Goal: Task Accomplishment & Management: Manage account settings

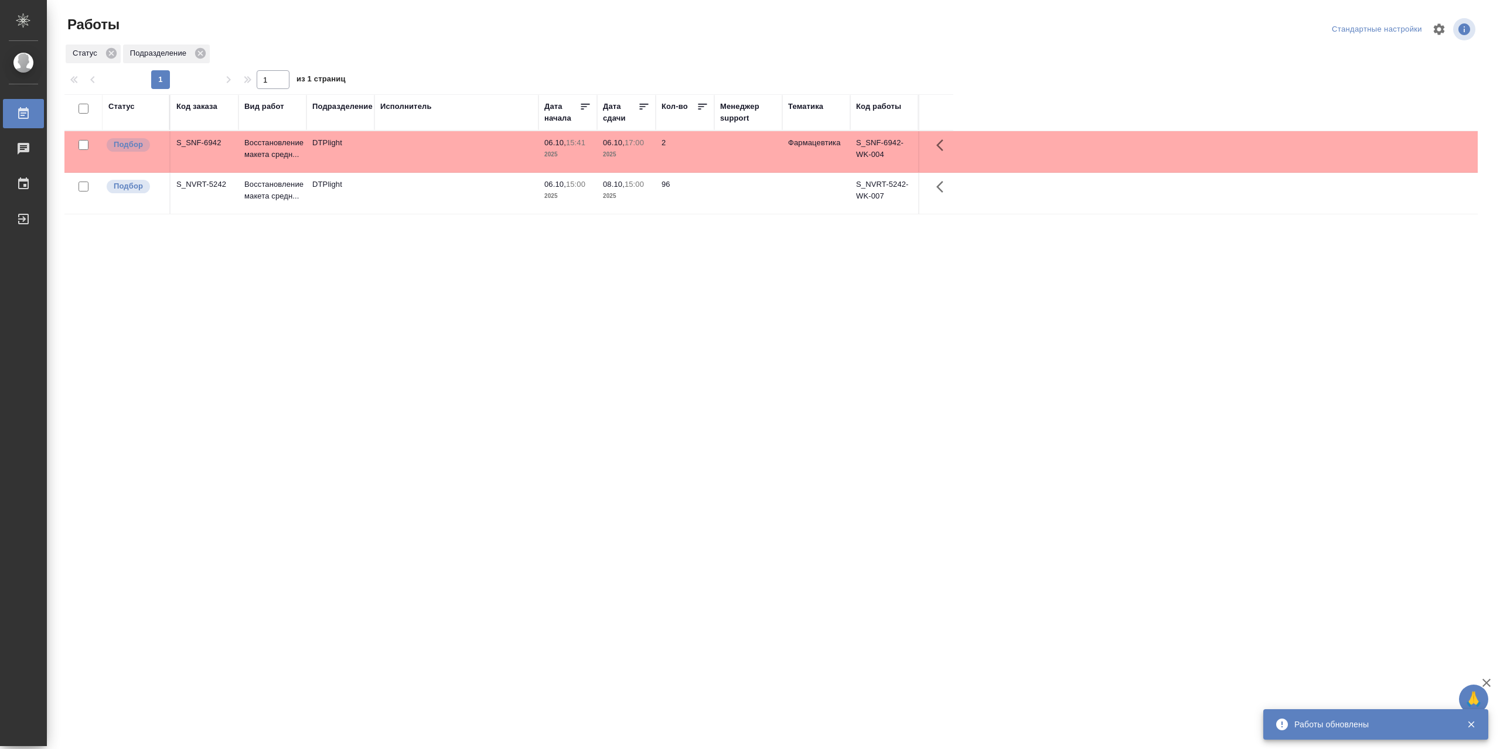
click at [412, 202] on td at bounding box center [456, 193] width 164 height 41
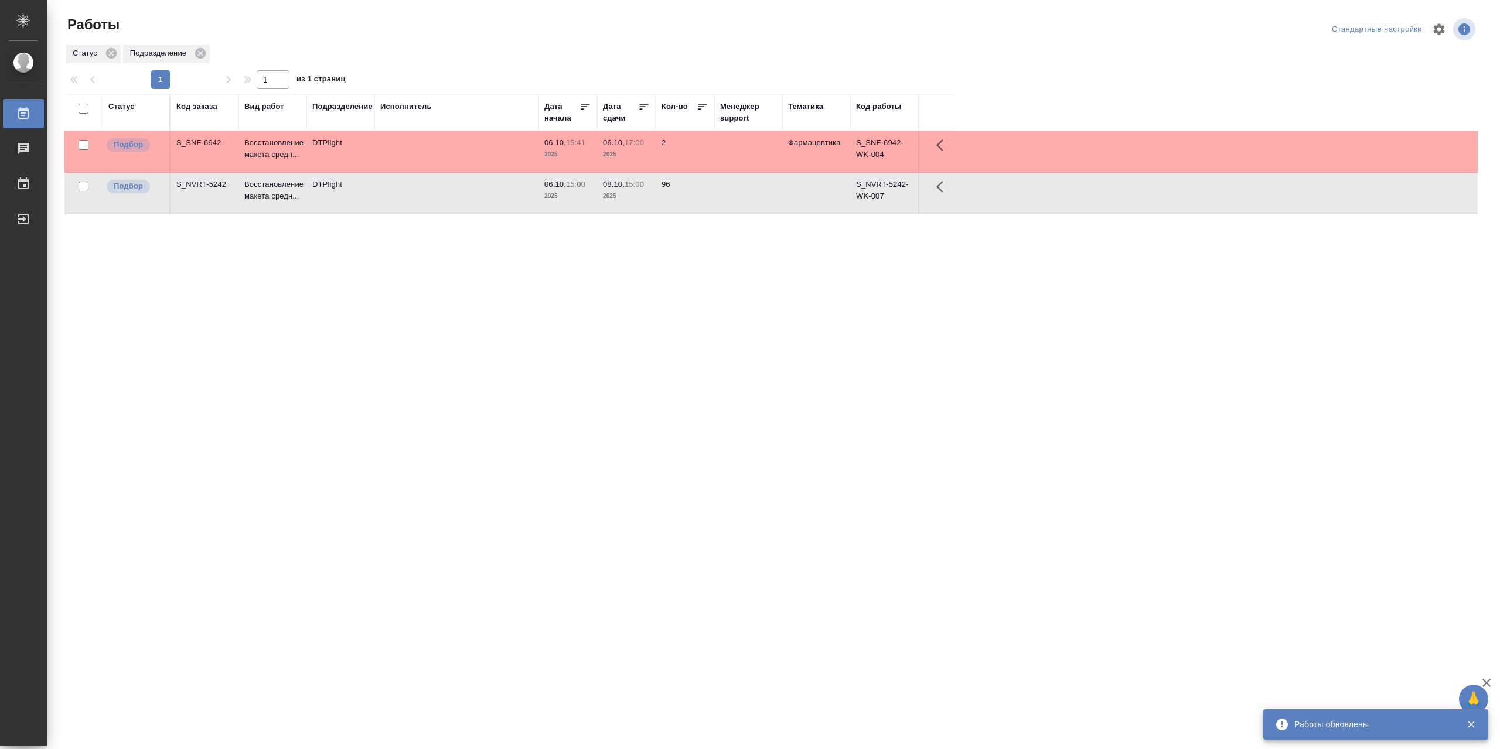
click at [412, 202] on td at bounding box center [456, 193] width 164 height 41
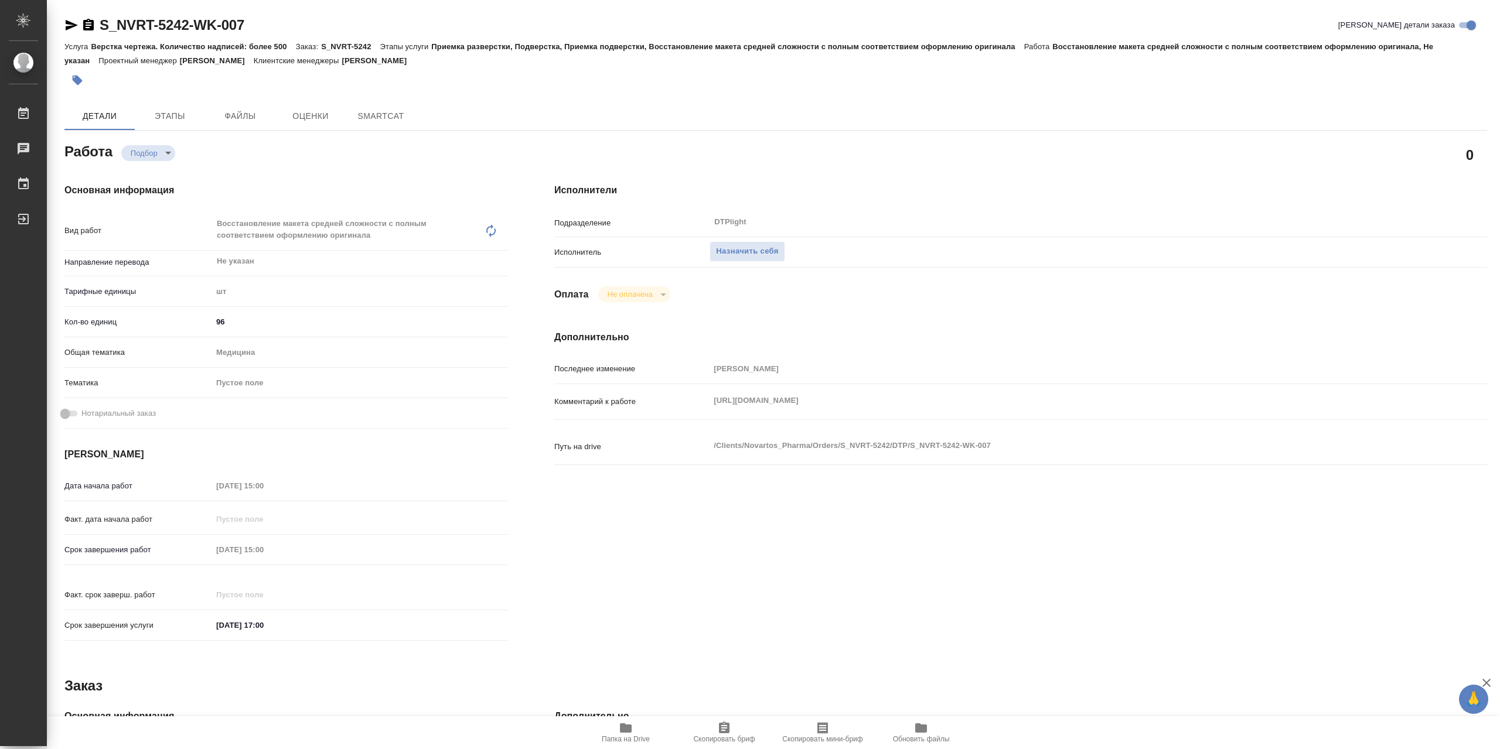
type textarea "x"
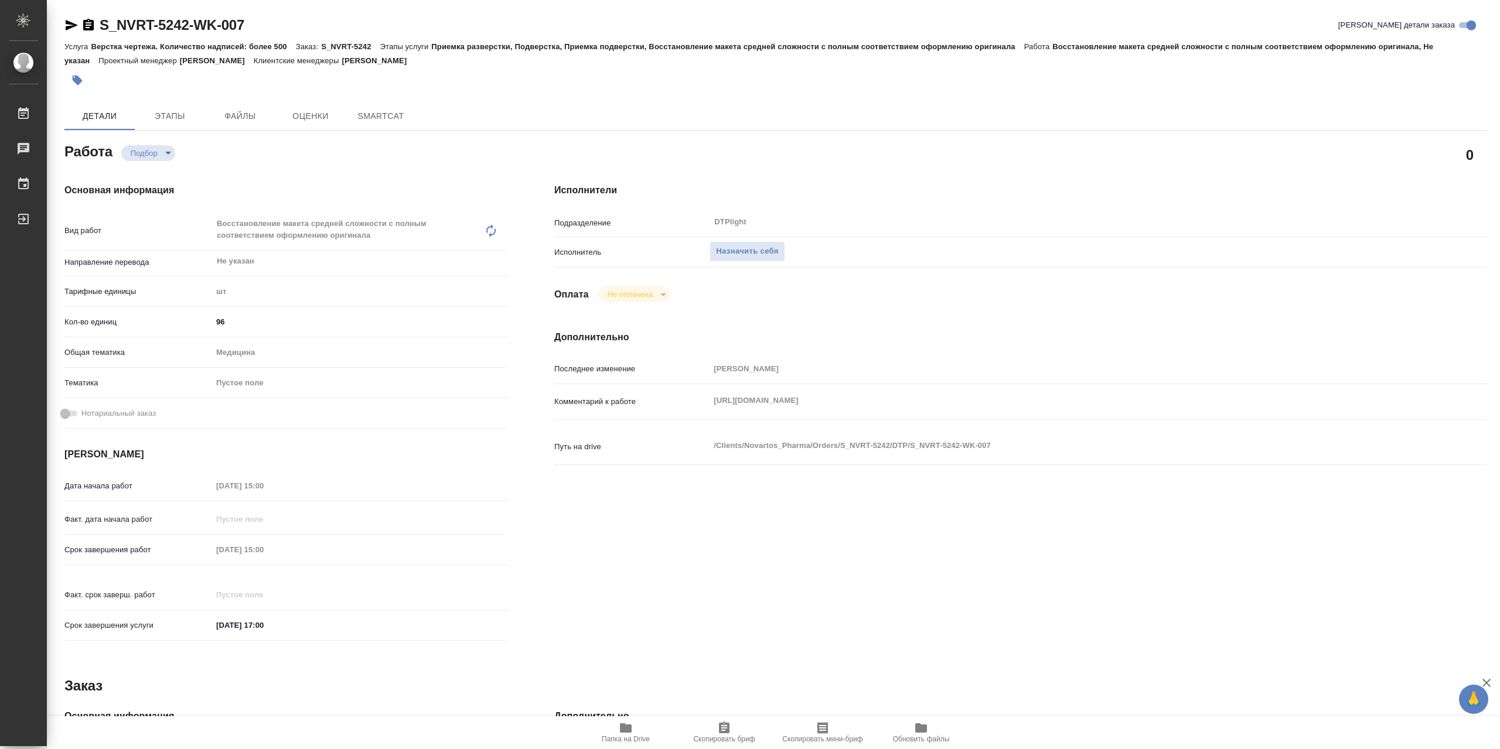
type textarea "x"
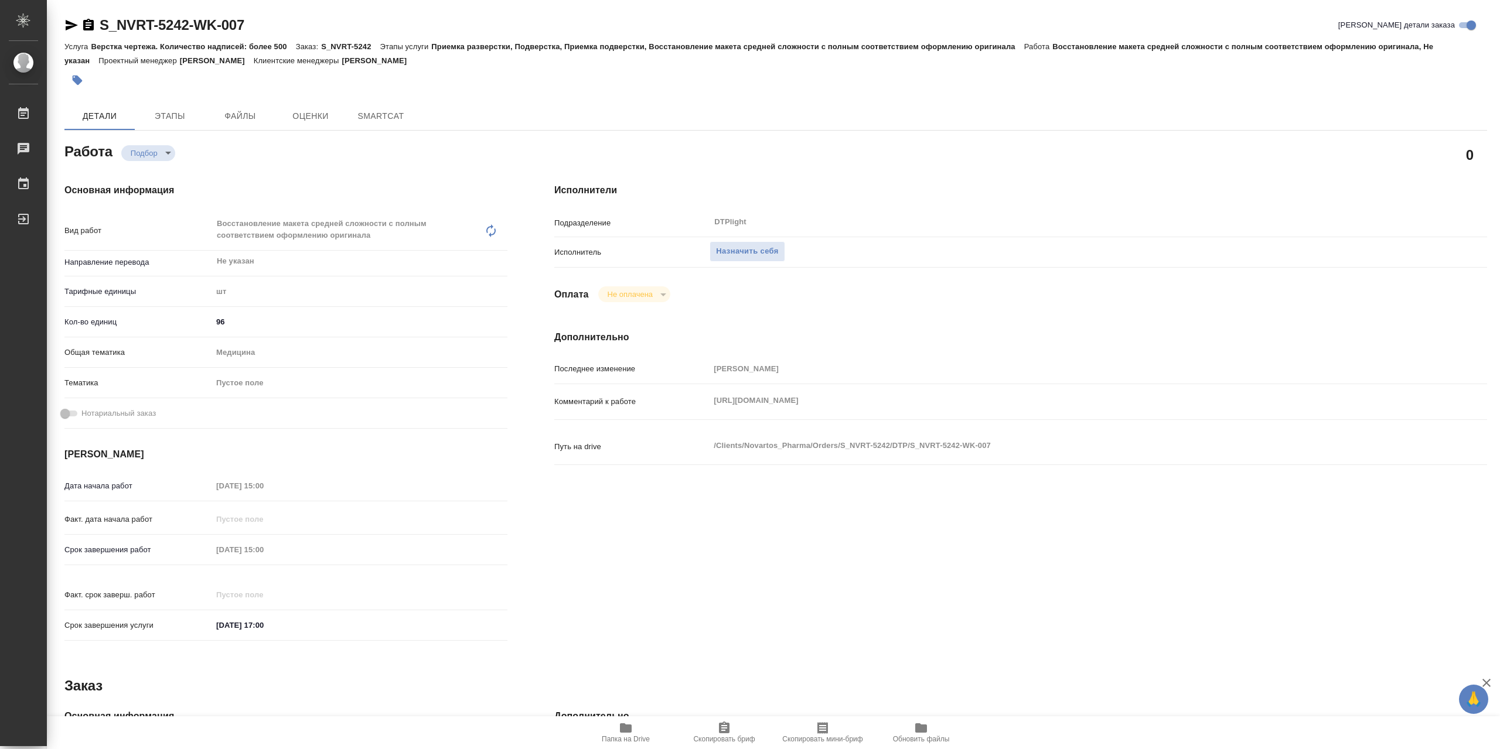
type textarea "x"
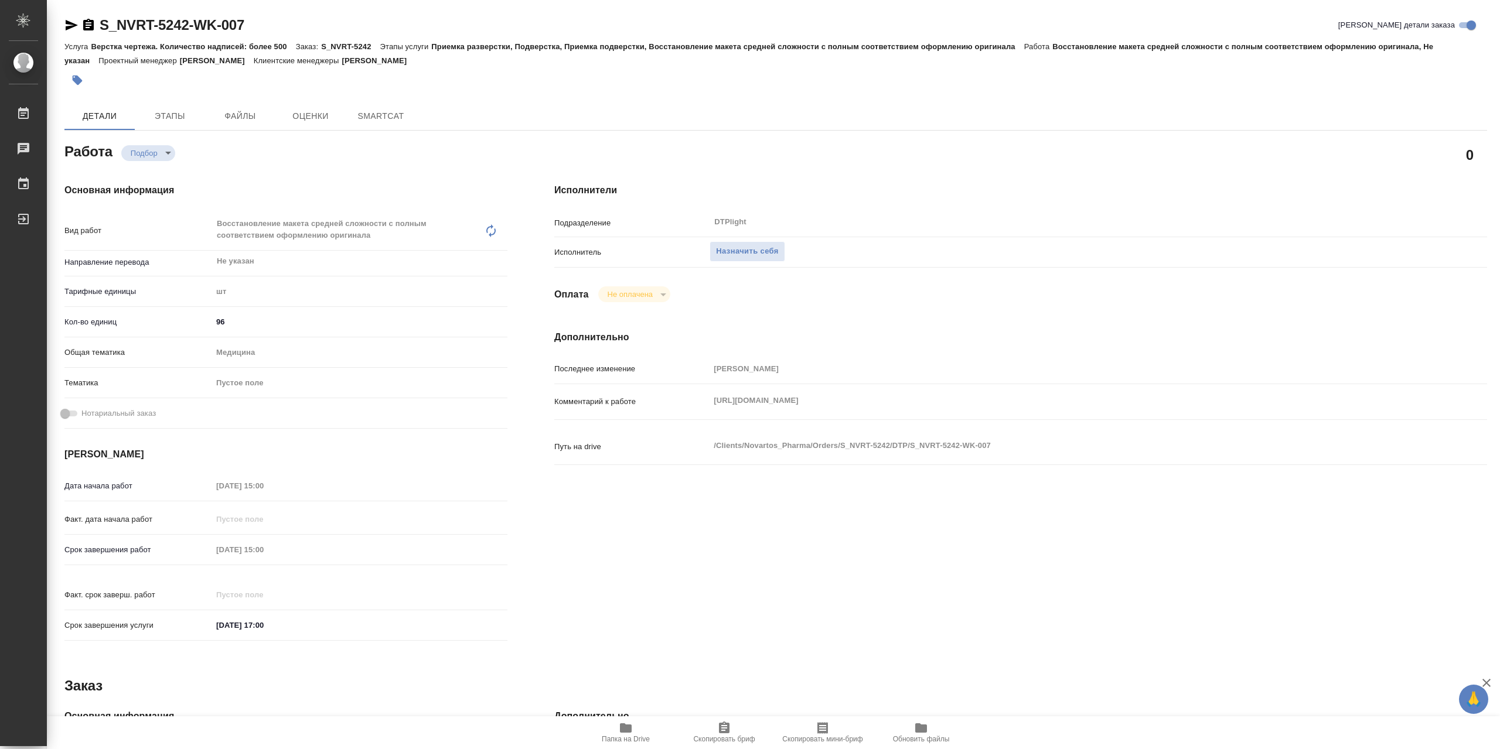
type textarea "x"
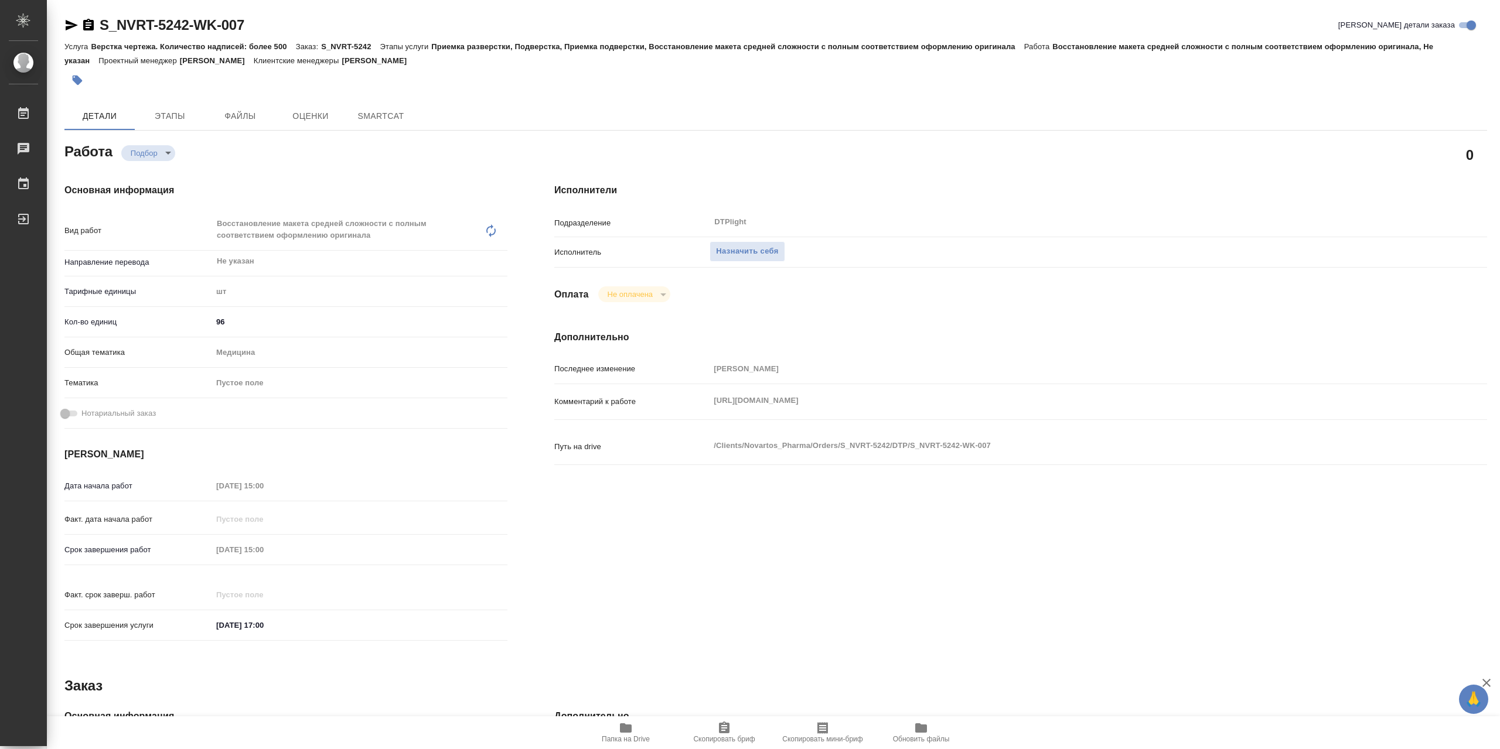
type textarea "x"
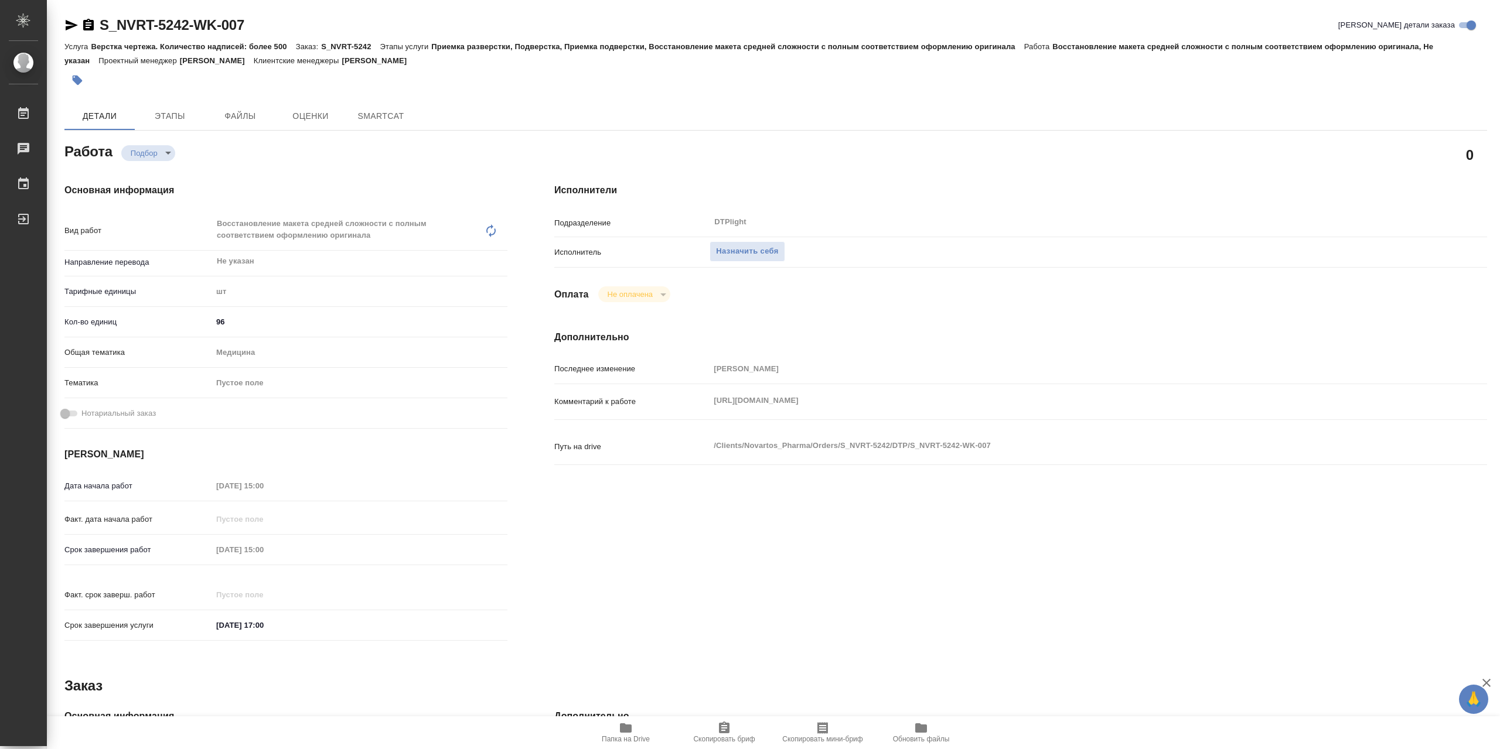
type textarea "x"
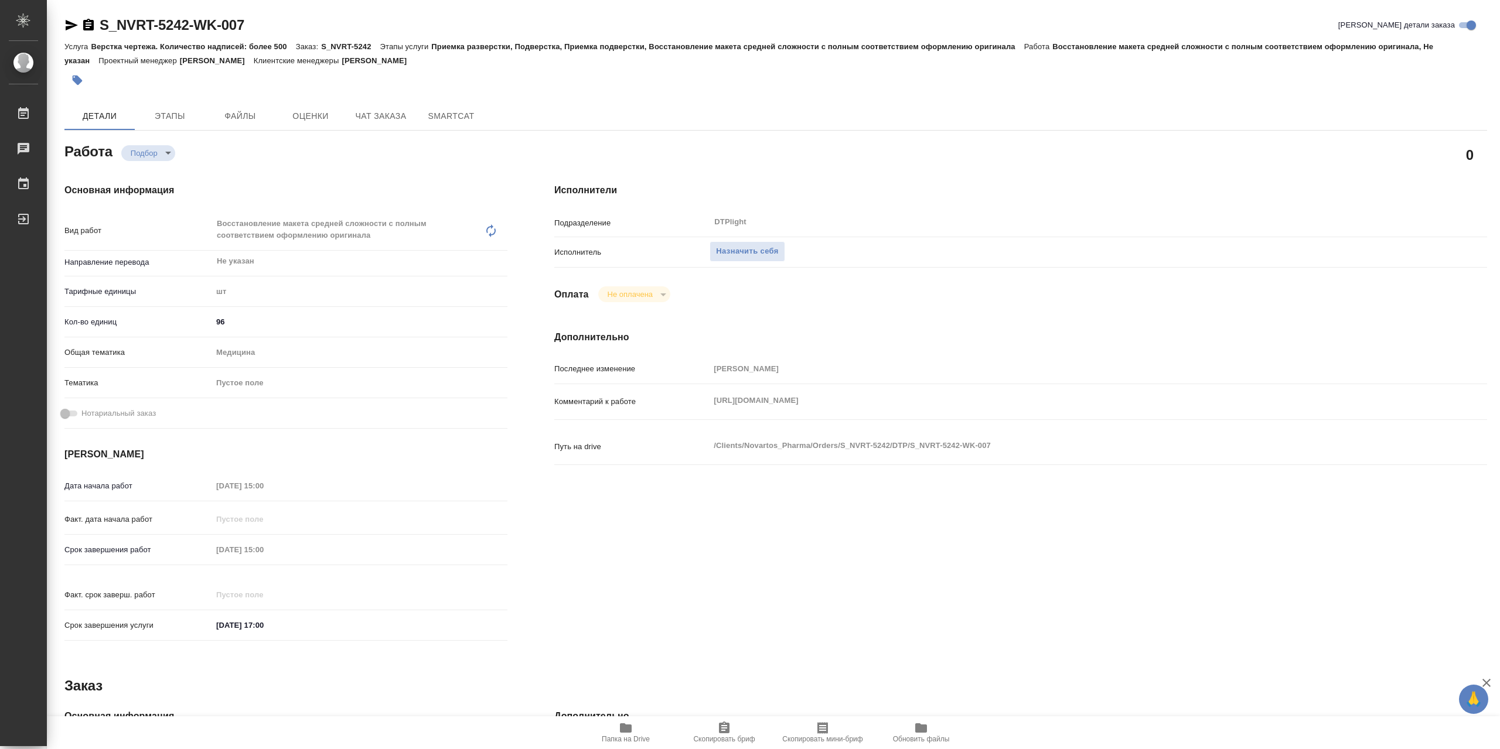
type textarea "x"
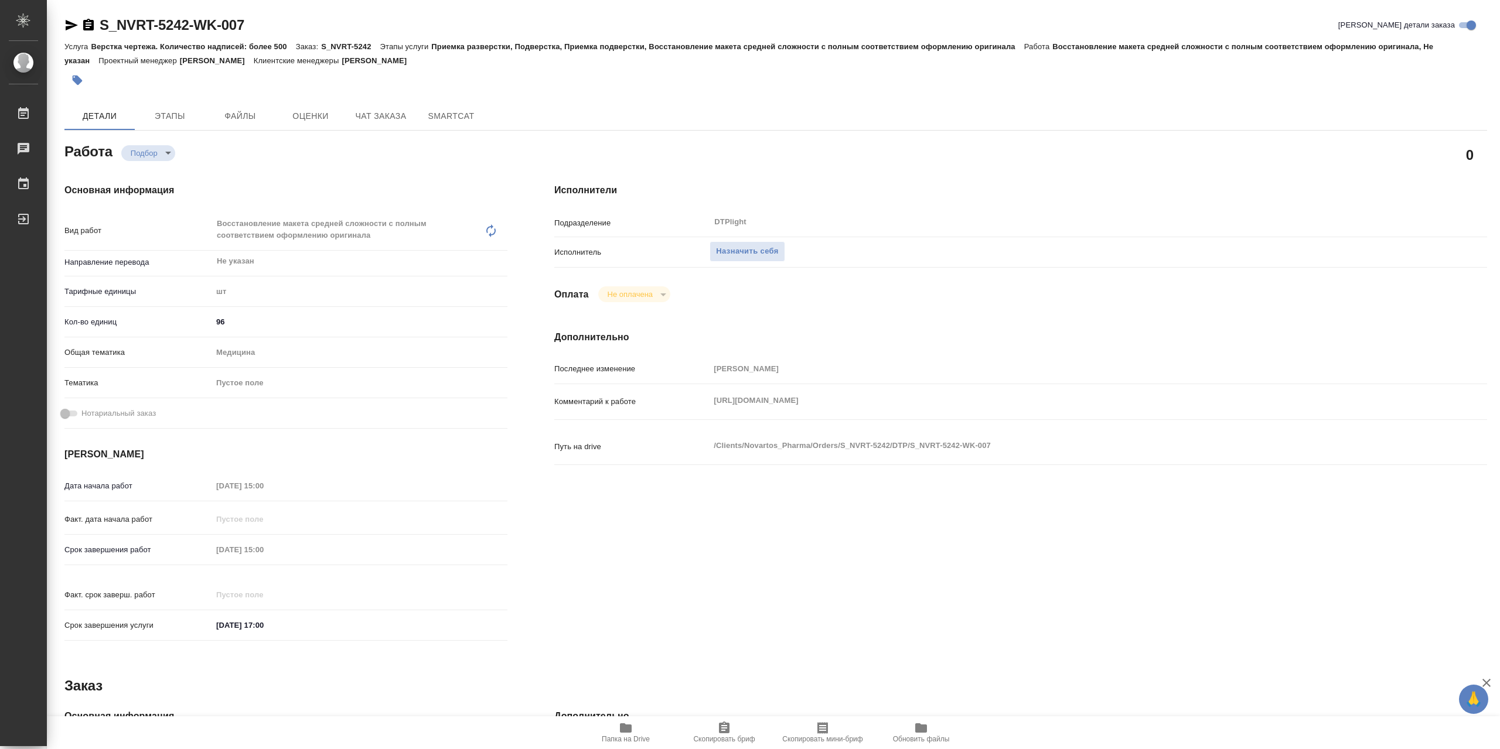
click at [628, 731] on icon "button" at bounding box center [626, 728] width 12 height 9
type textarea "x"
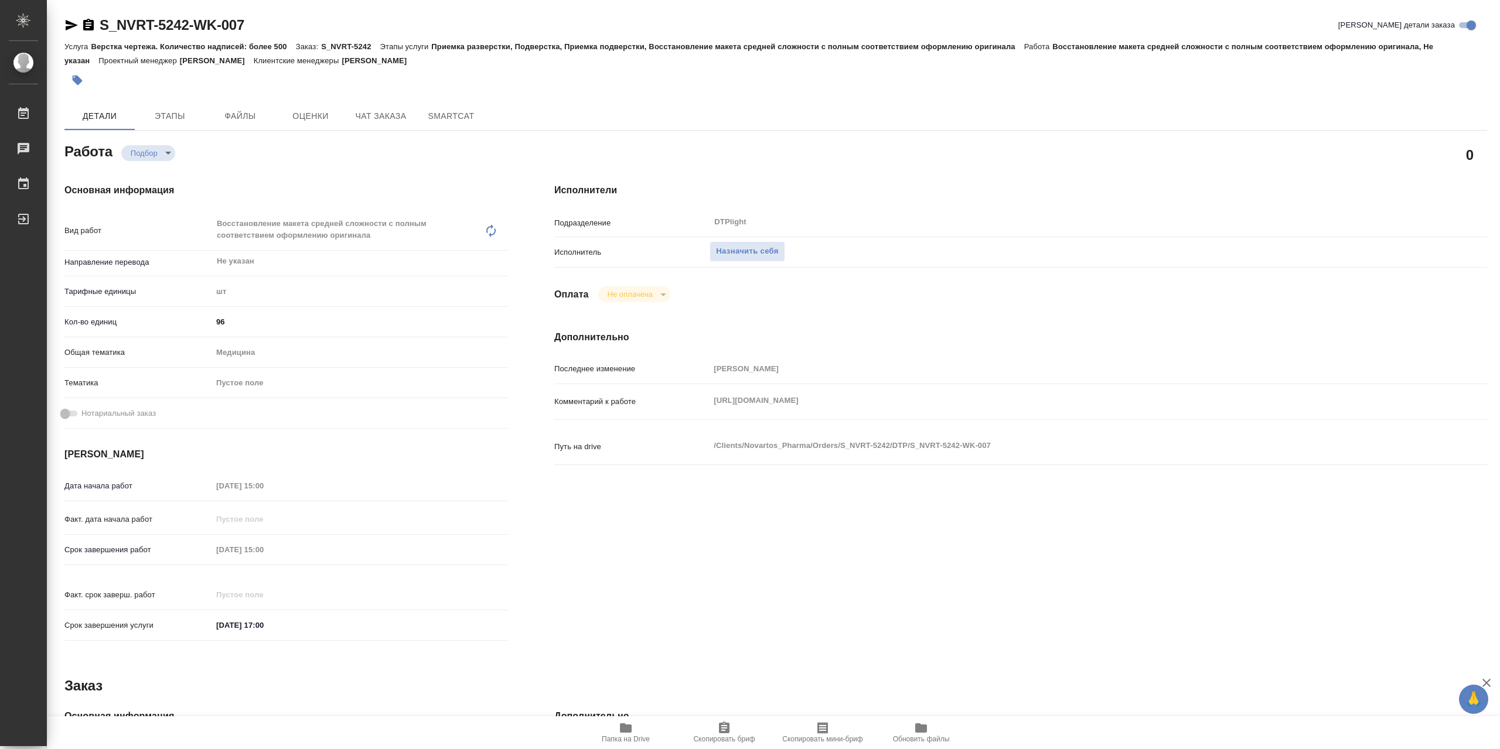
type textarea "x"
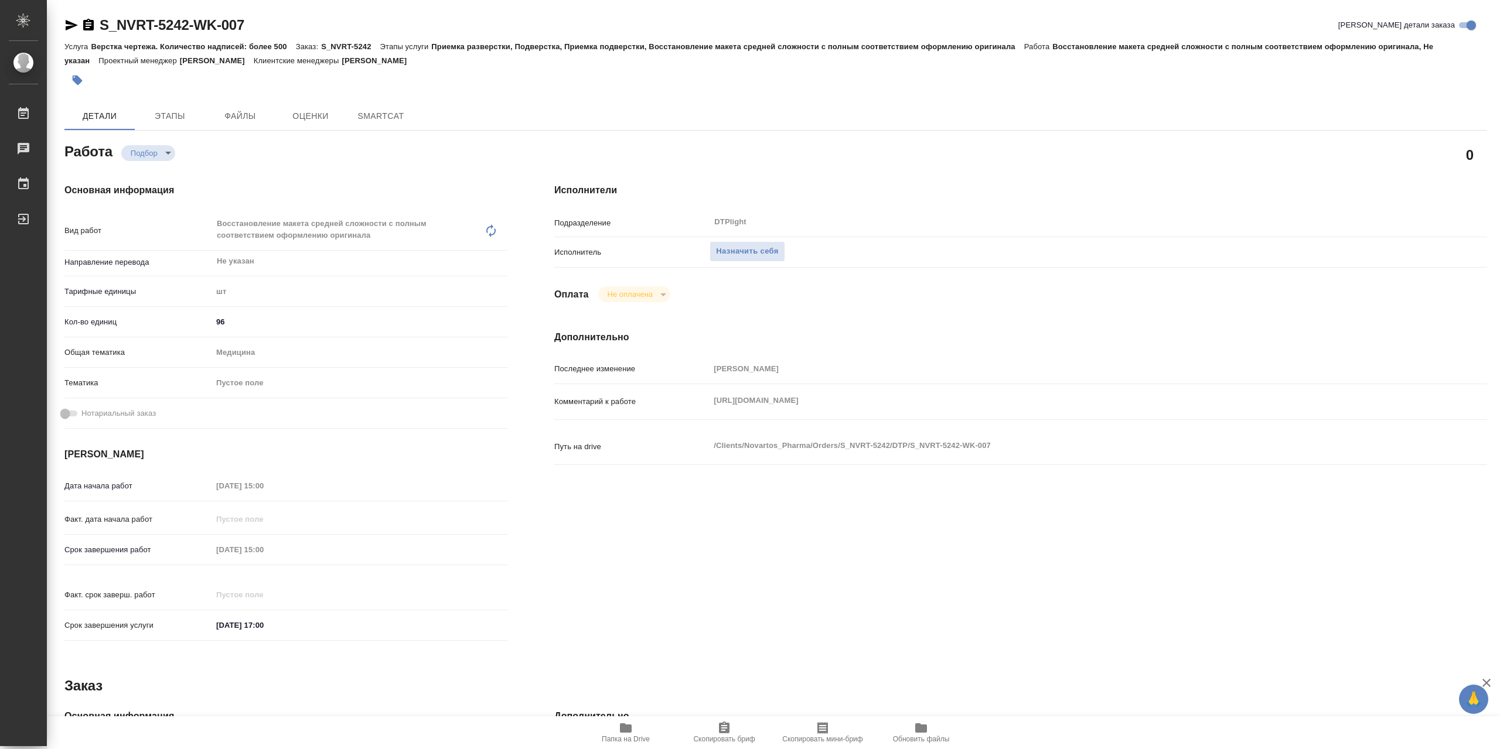
type textarea "x"
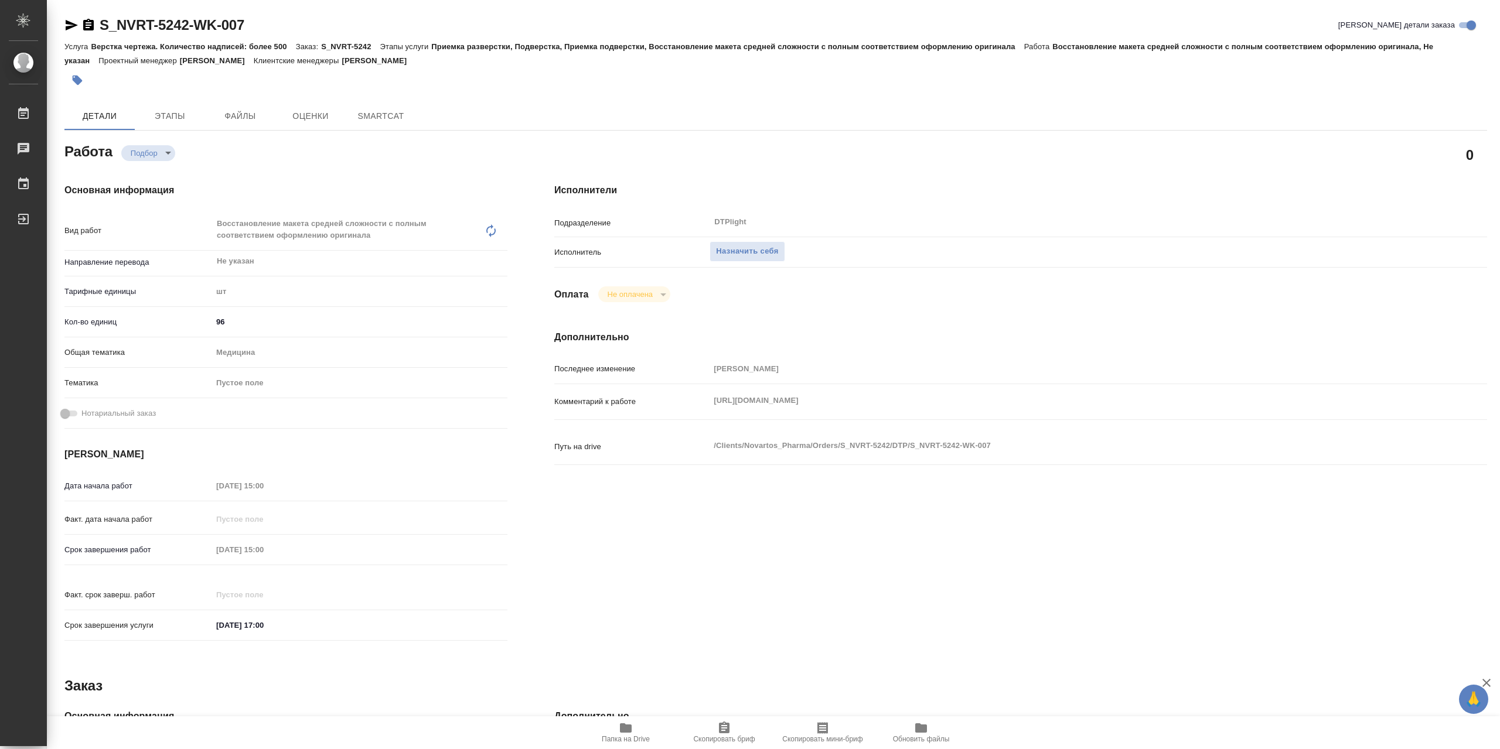
type textarea "x"
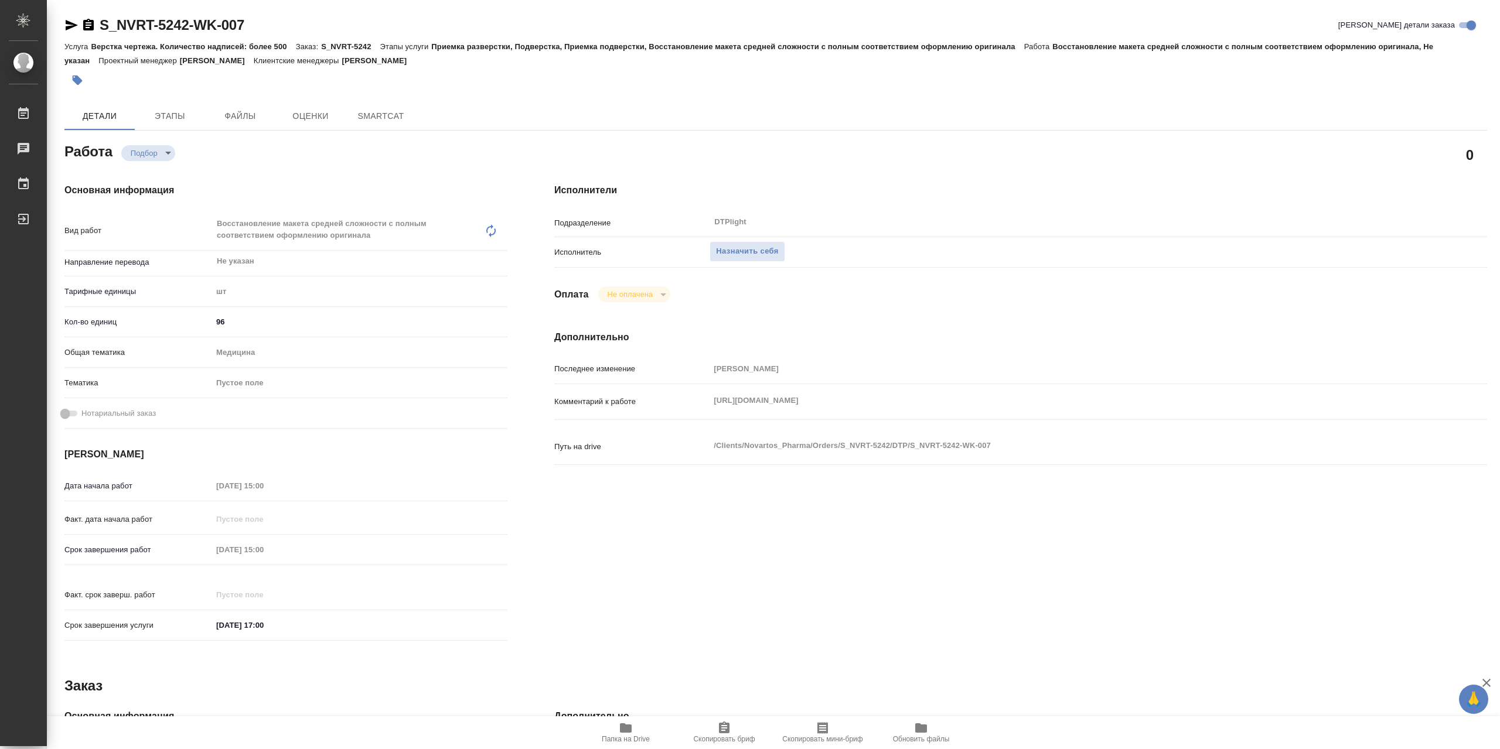
type textarea "x"
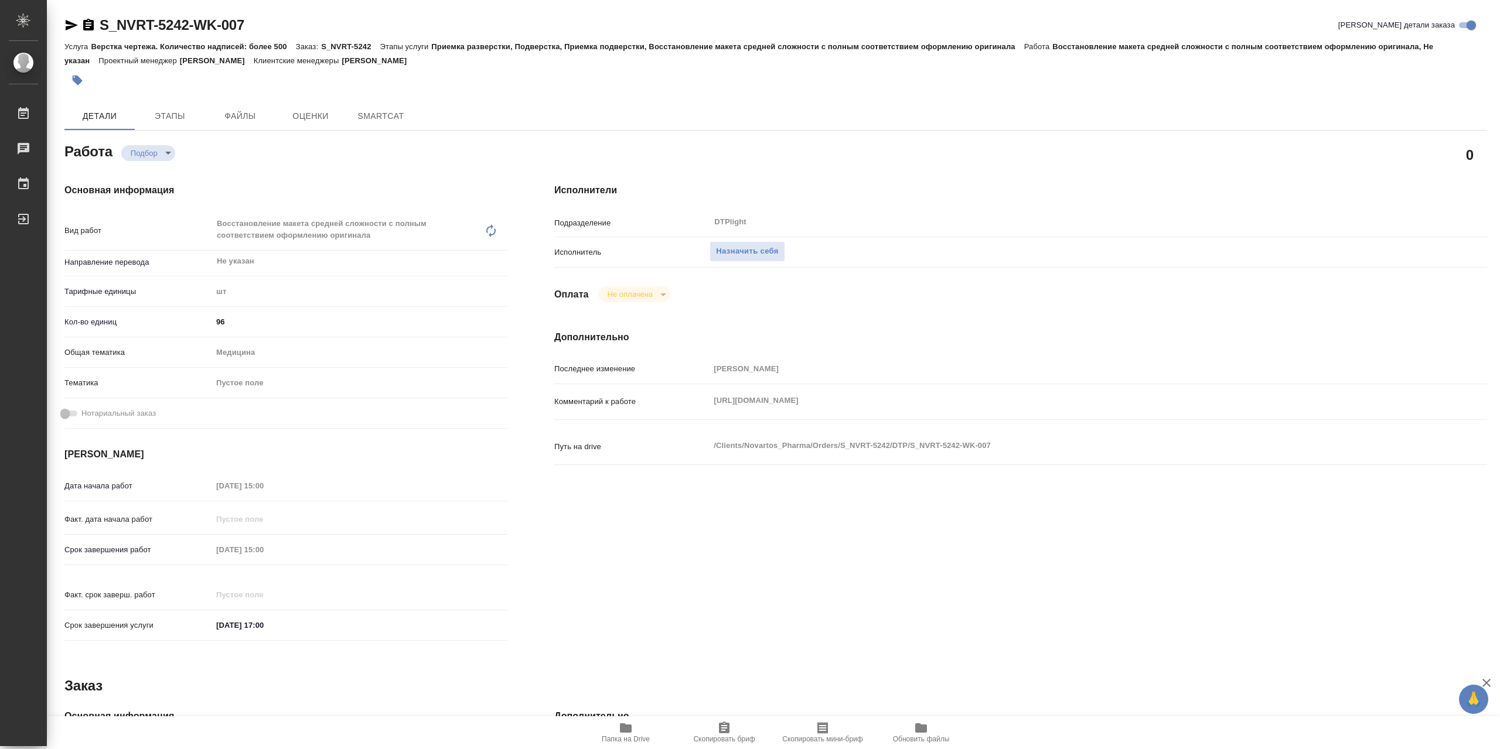
type textarea "x"
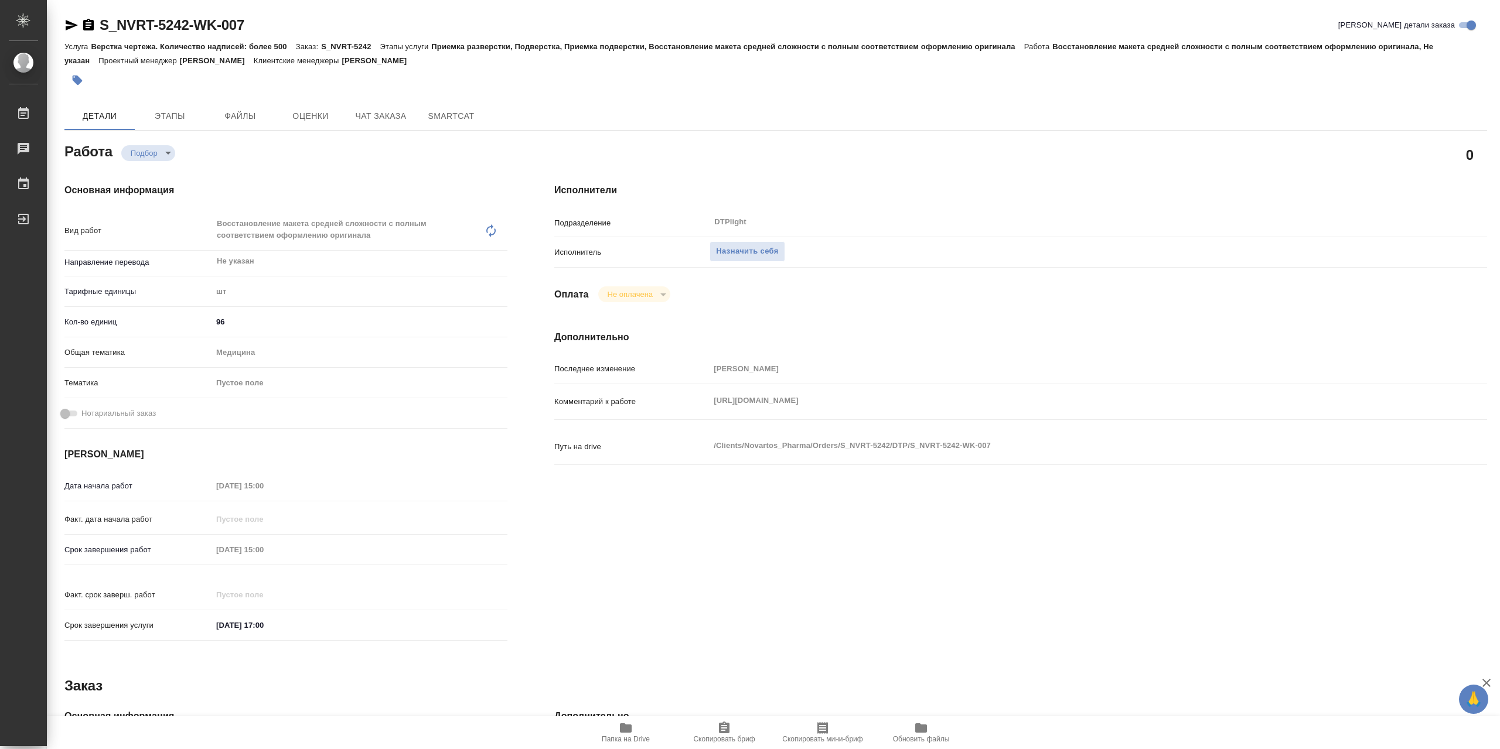
type textarea "x"
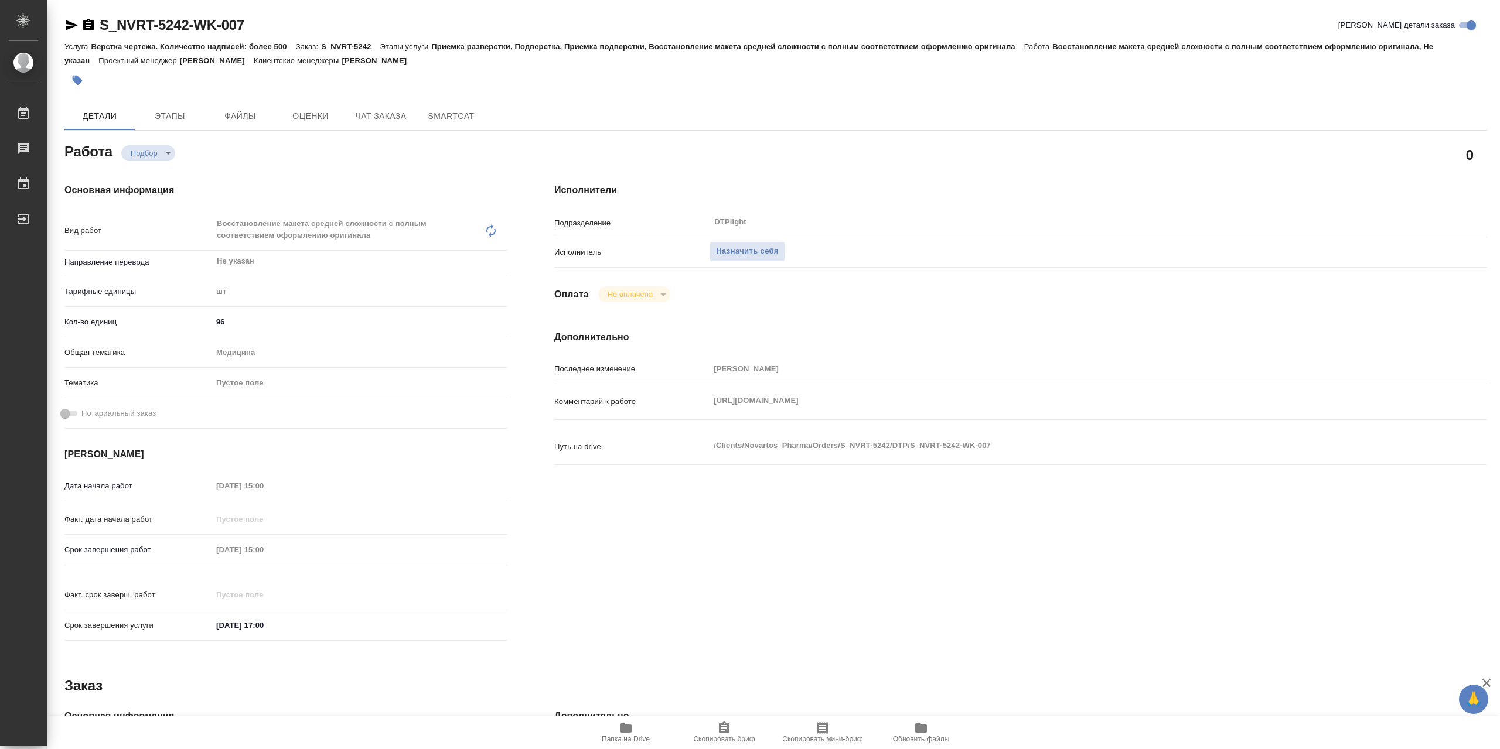
type textarea "x"
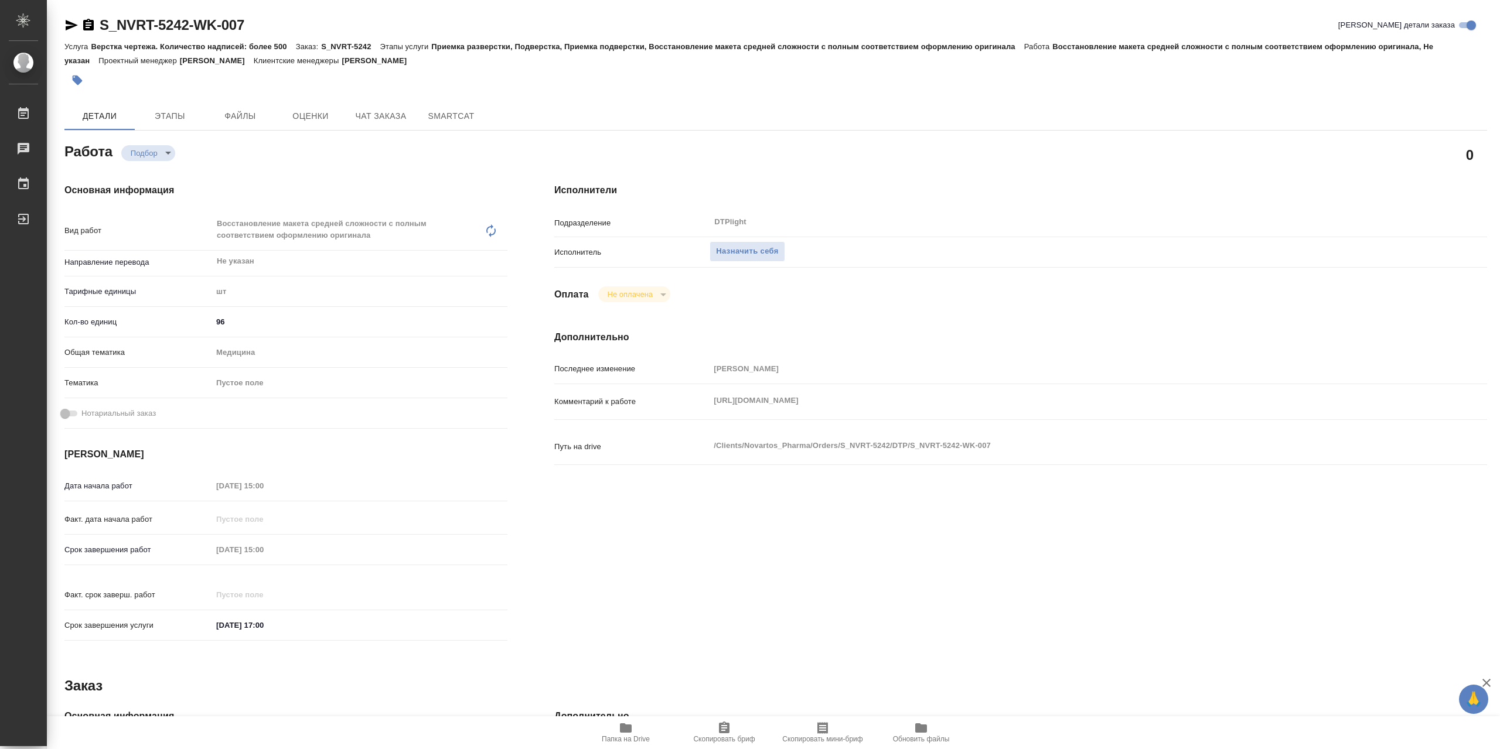
type textarea "x"
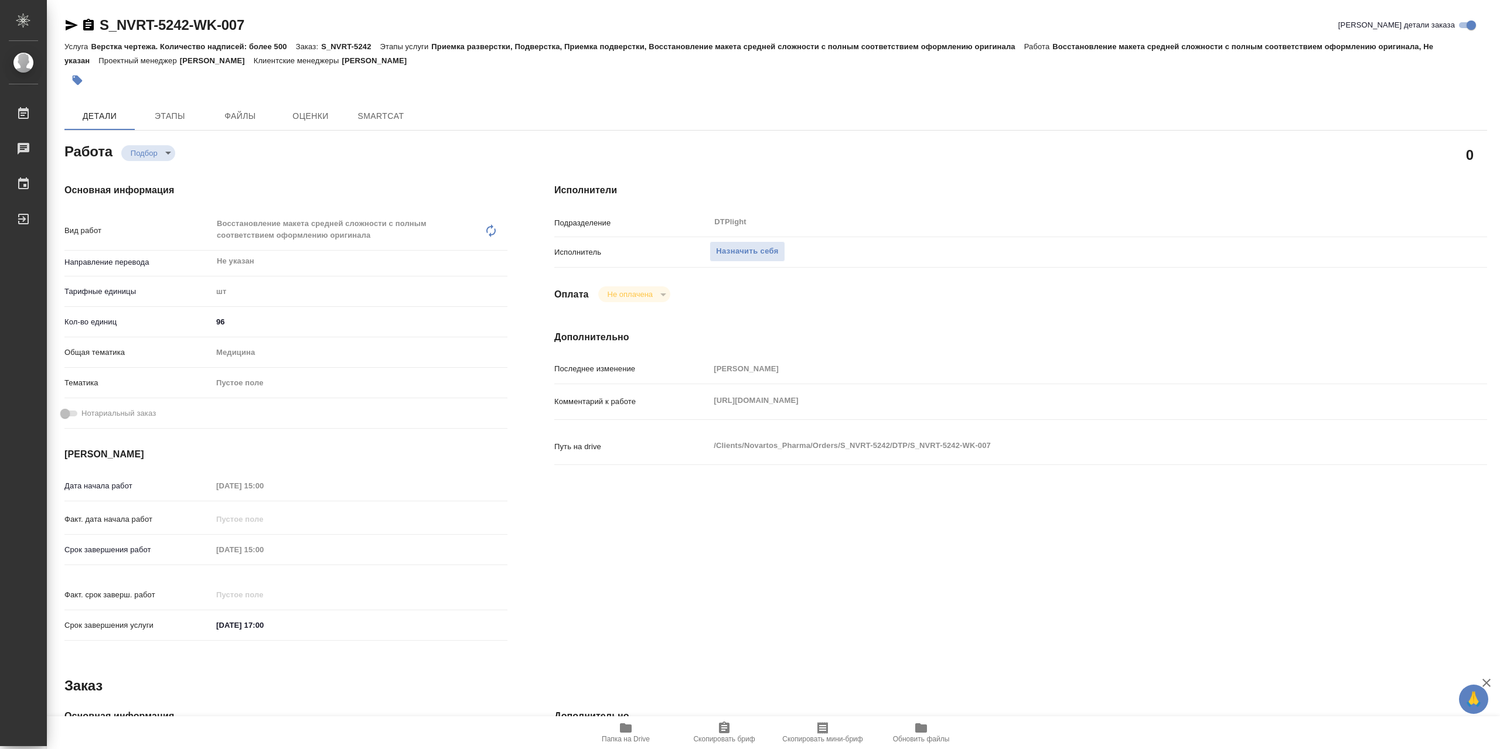
type textarea "x"
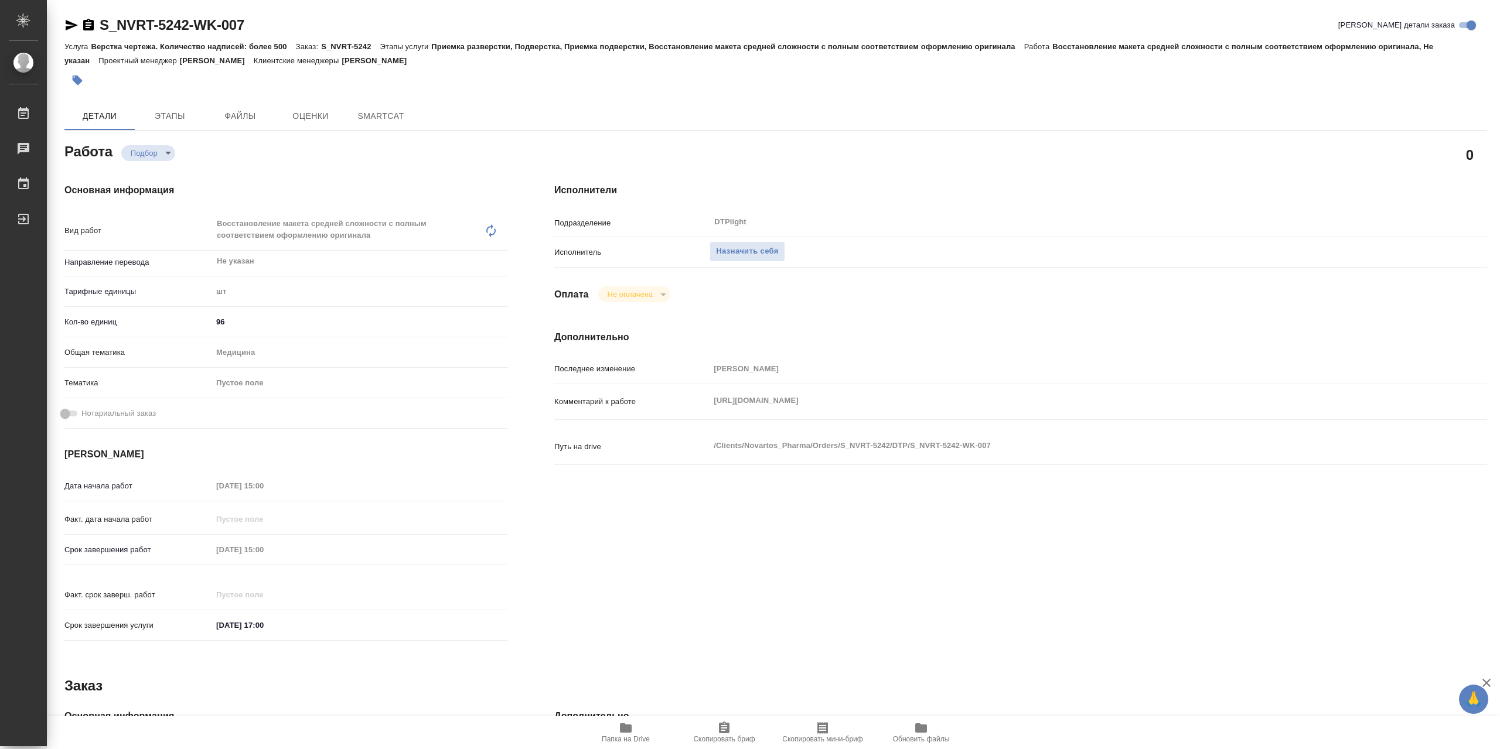
type textarea "x"
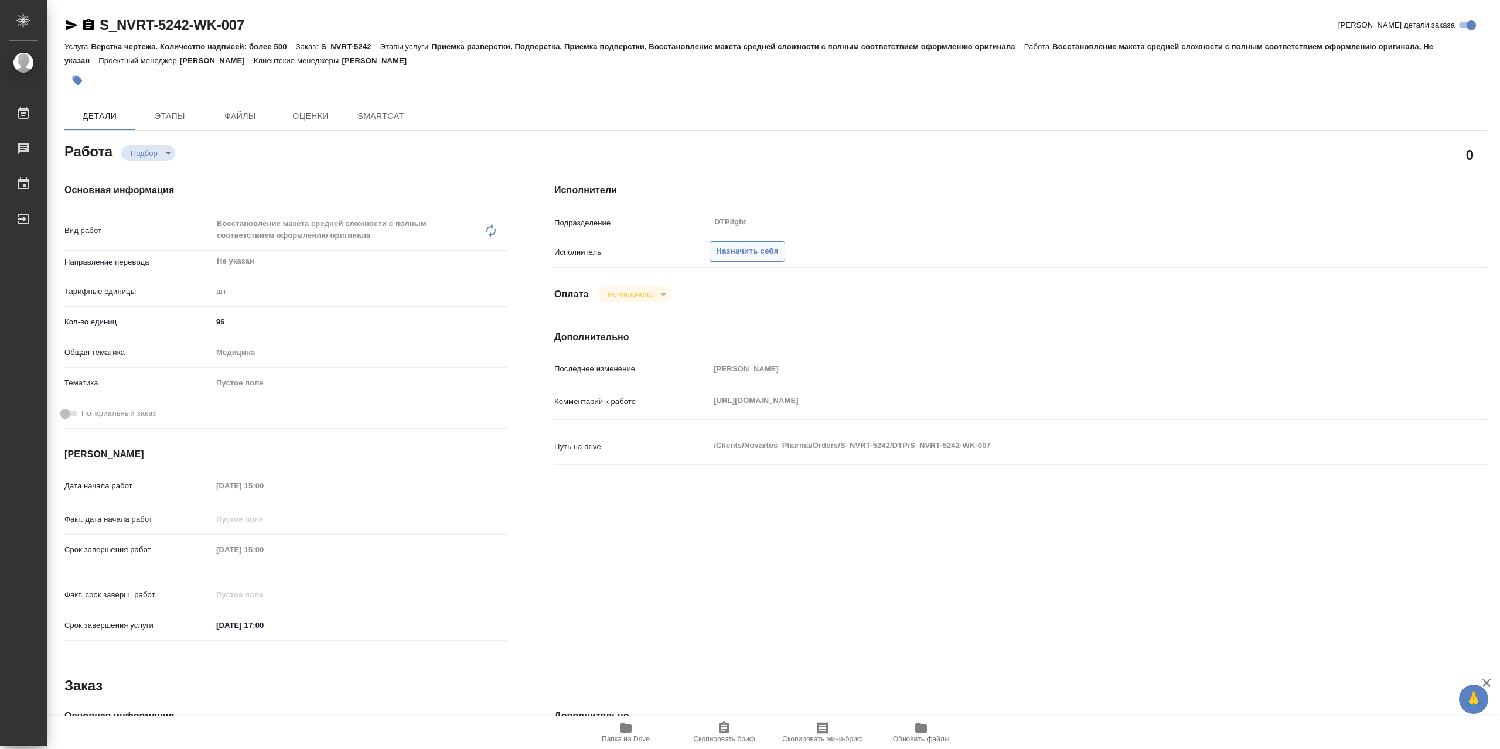
type textarea "x"
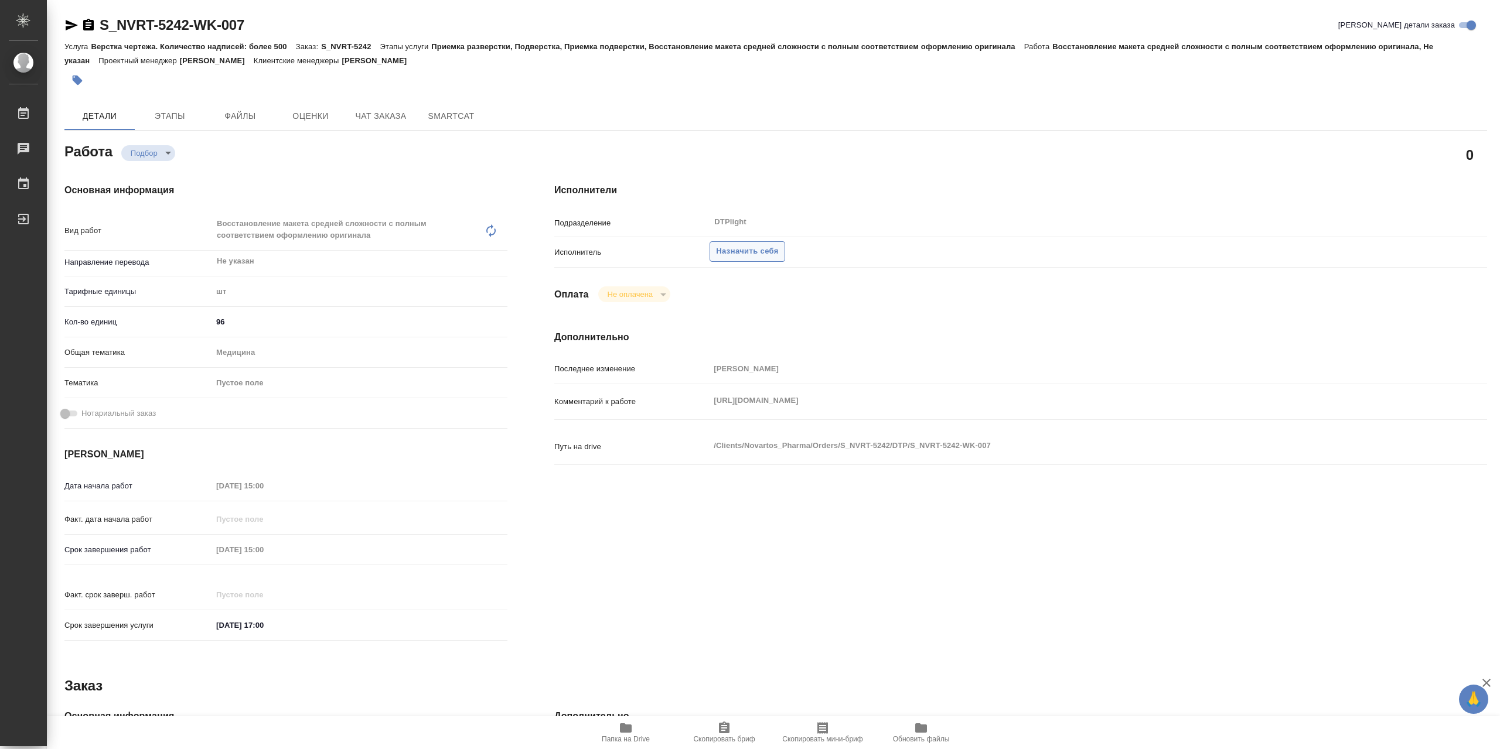
type textarea "x"
click at [778, 250] on span "Назначить себя" at bounding box center [747, 251] width 62 height 13
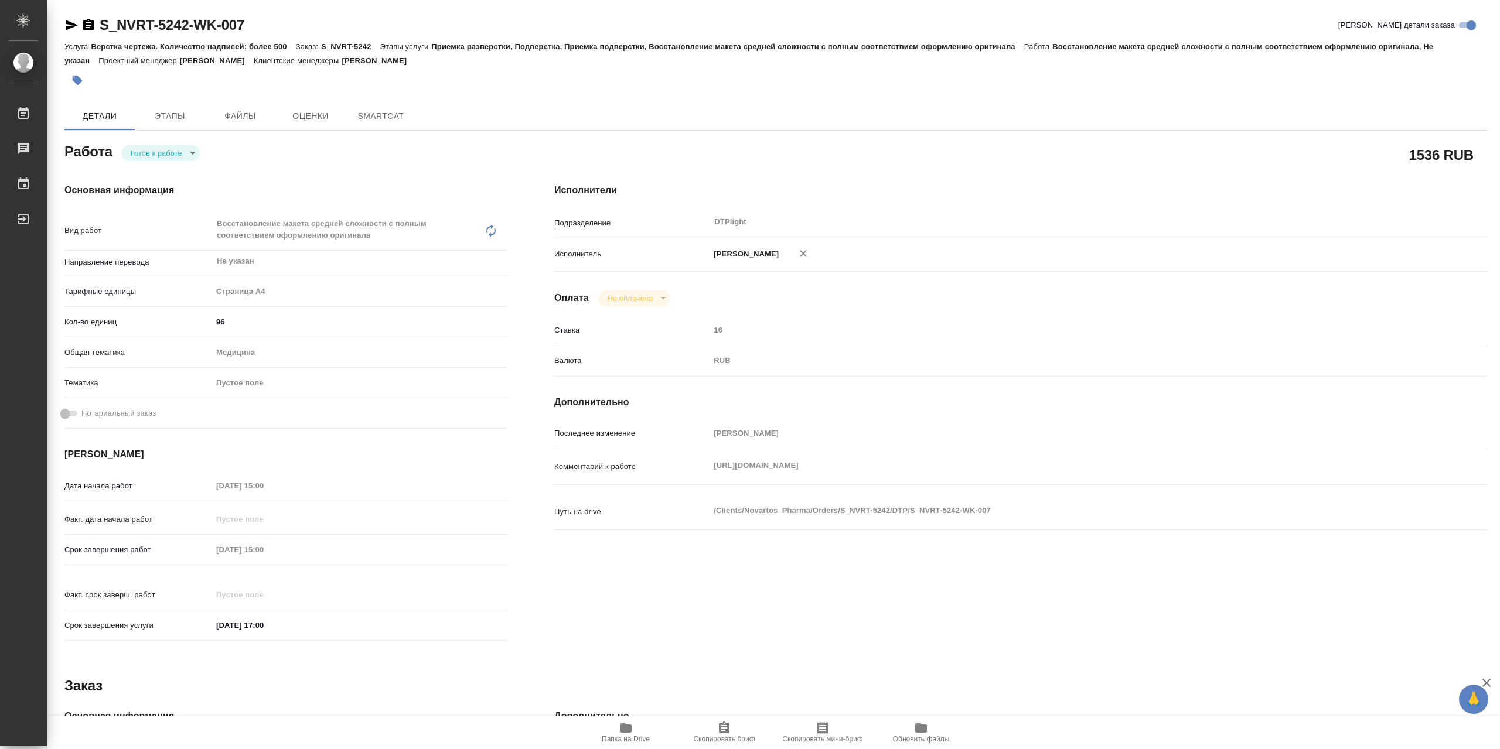
type textarea "x"
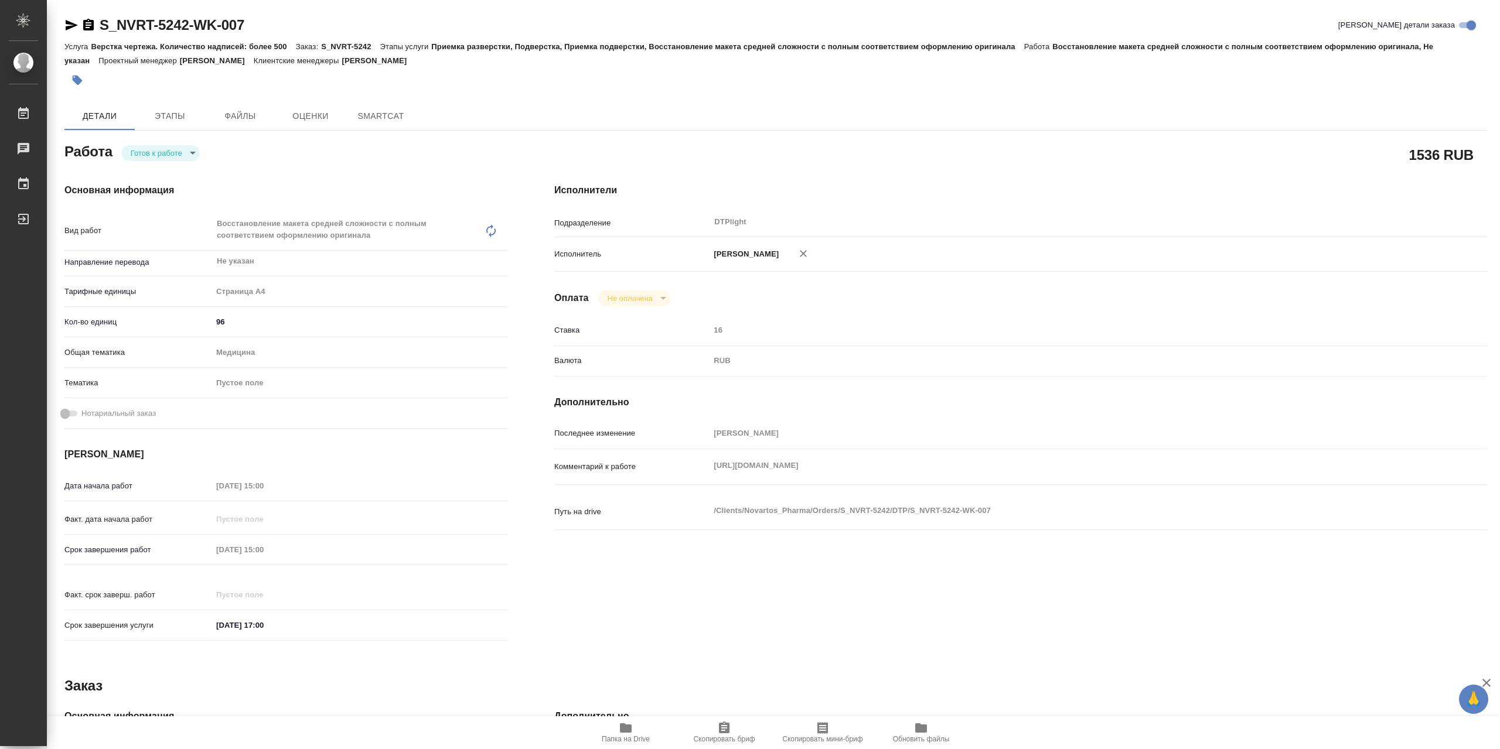
type textarea "x"
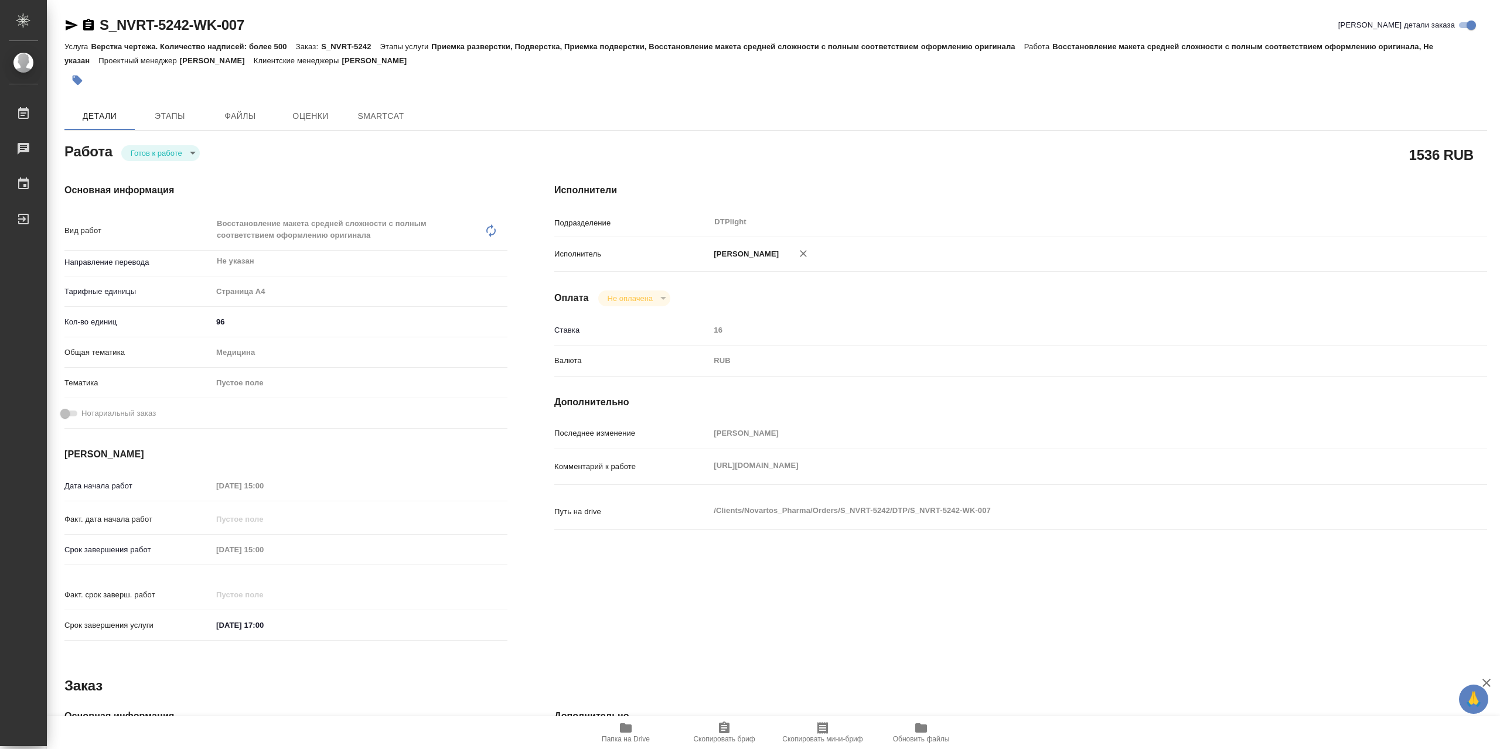
type textarea "x"
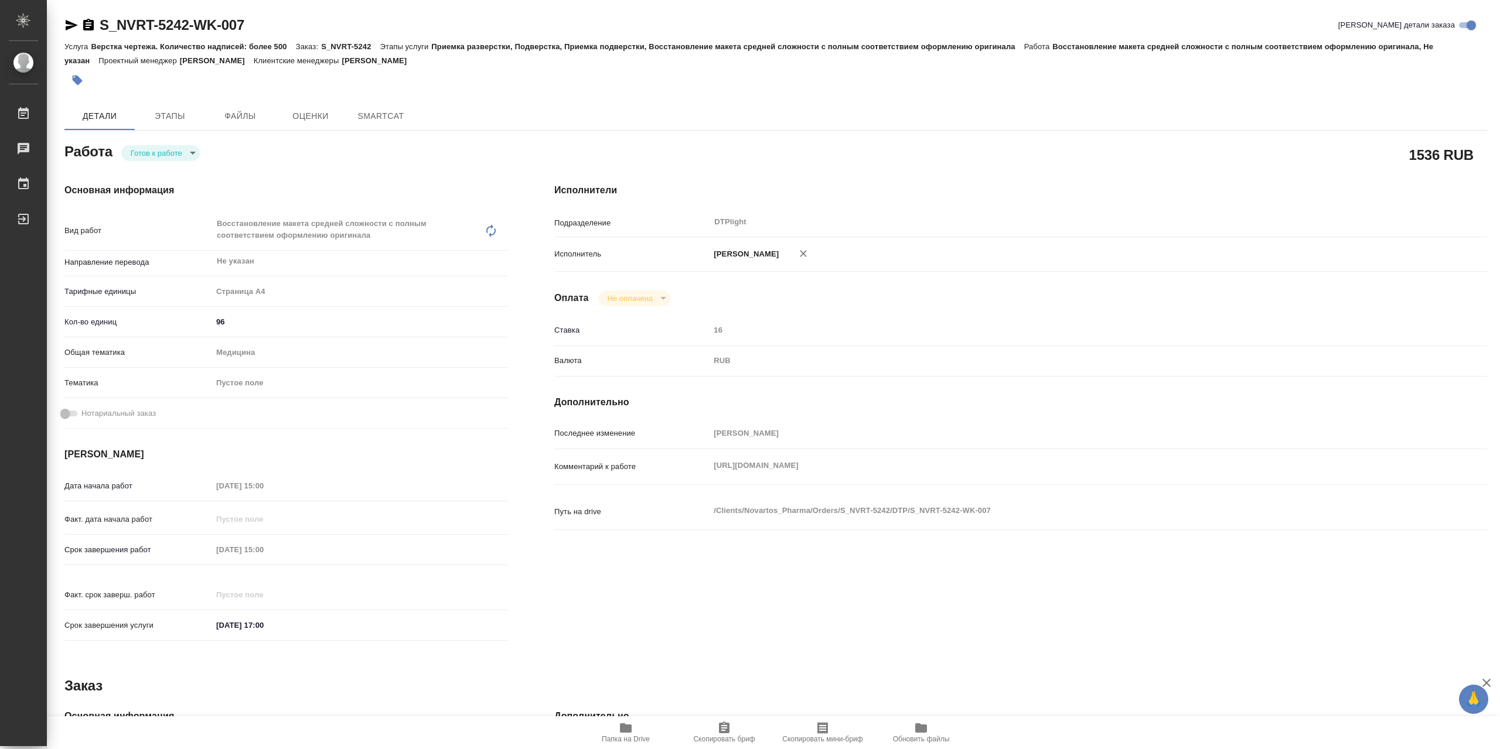
type textarea "x"
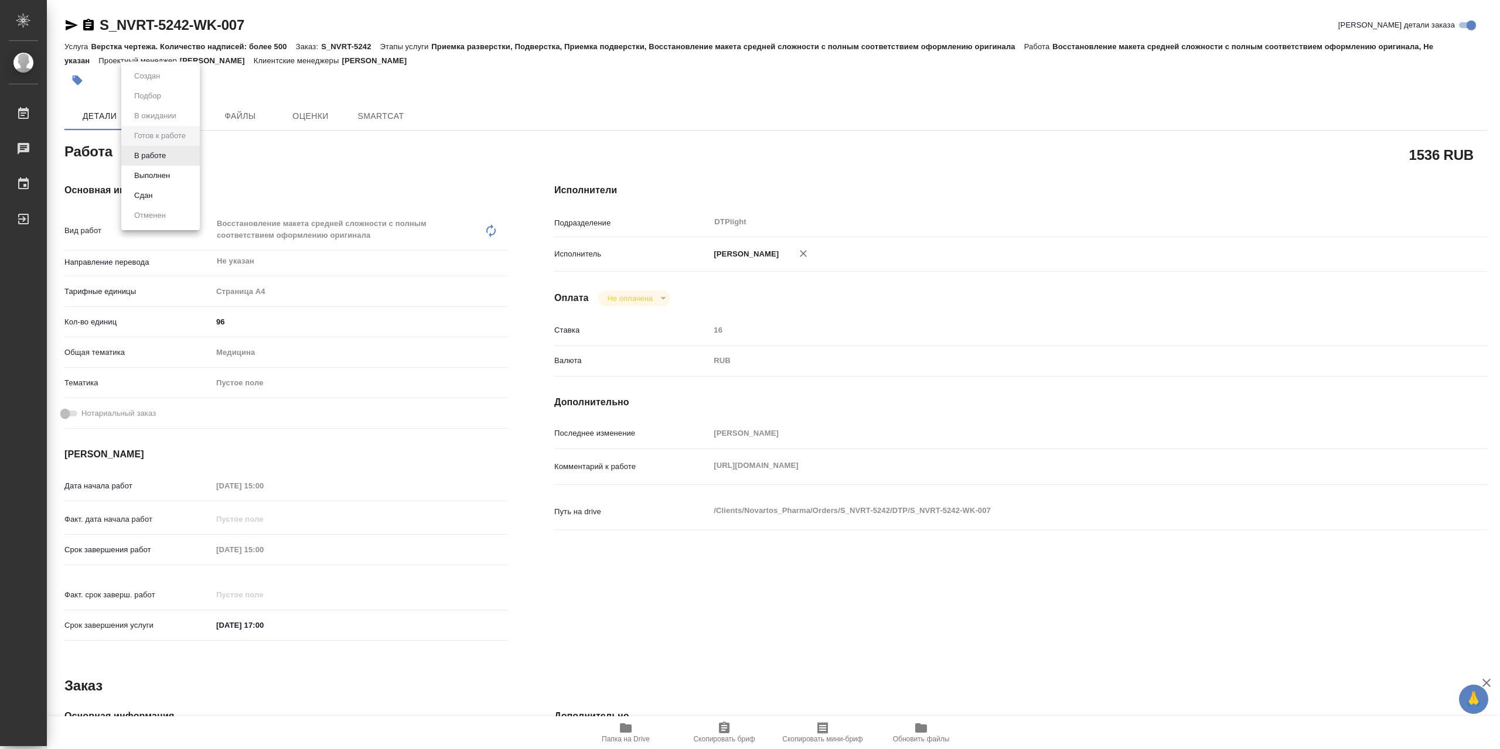
click at [170, 156] on body "🙏 .cls-1 fill:#fff; AWATERA Сархатов Руслан Работы Чаты График Выйти S_NVRT-524…" at bounding box center [750, 374] width 1500 height 749
type textarea "x"
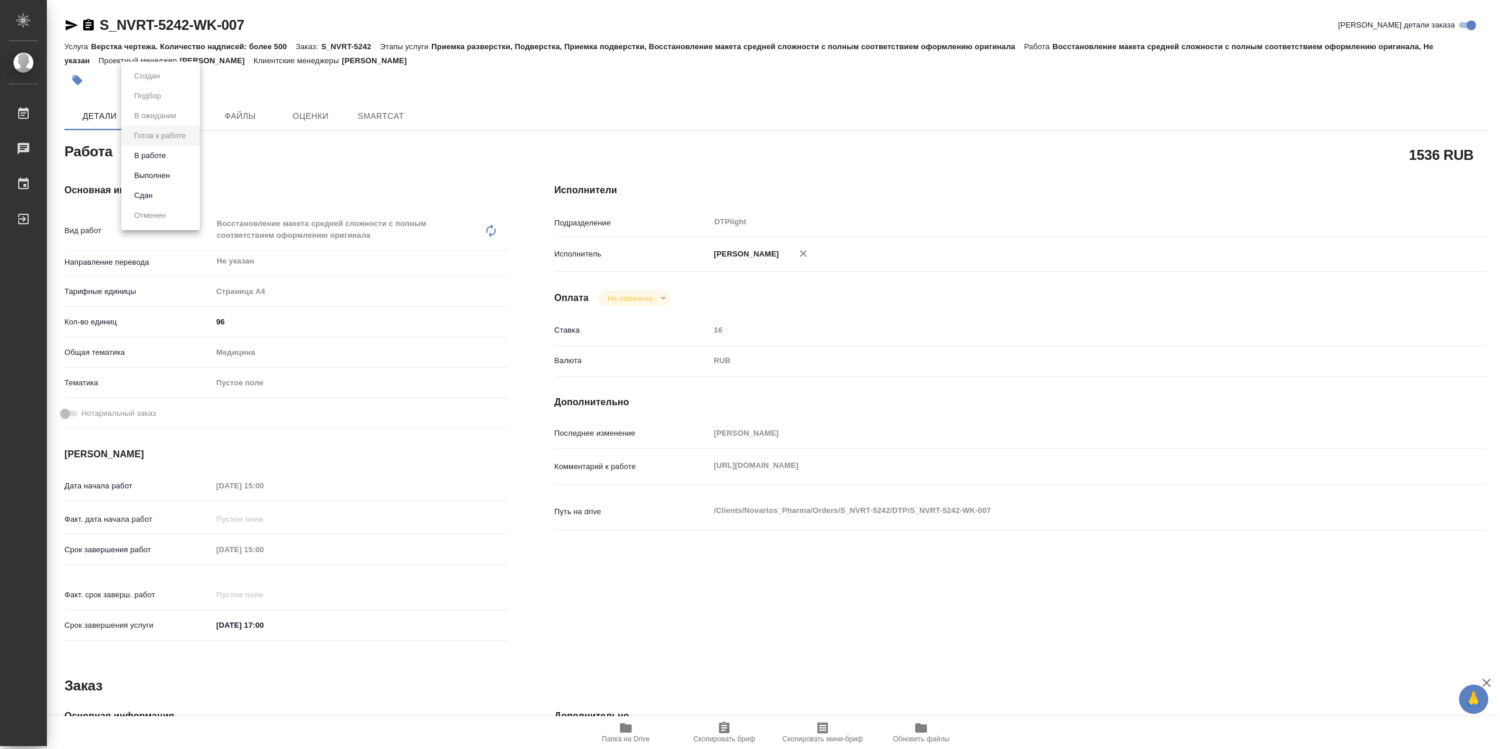
type textarea "x"
drag, startPoint x: 171, startPoint y: 161, endPoint x: 466, endPoint y: 5, distance: 333.9
click at [172, 161] on li "В работе" at bounding box center [160, 156] width 79 height 20
type textarea "x"
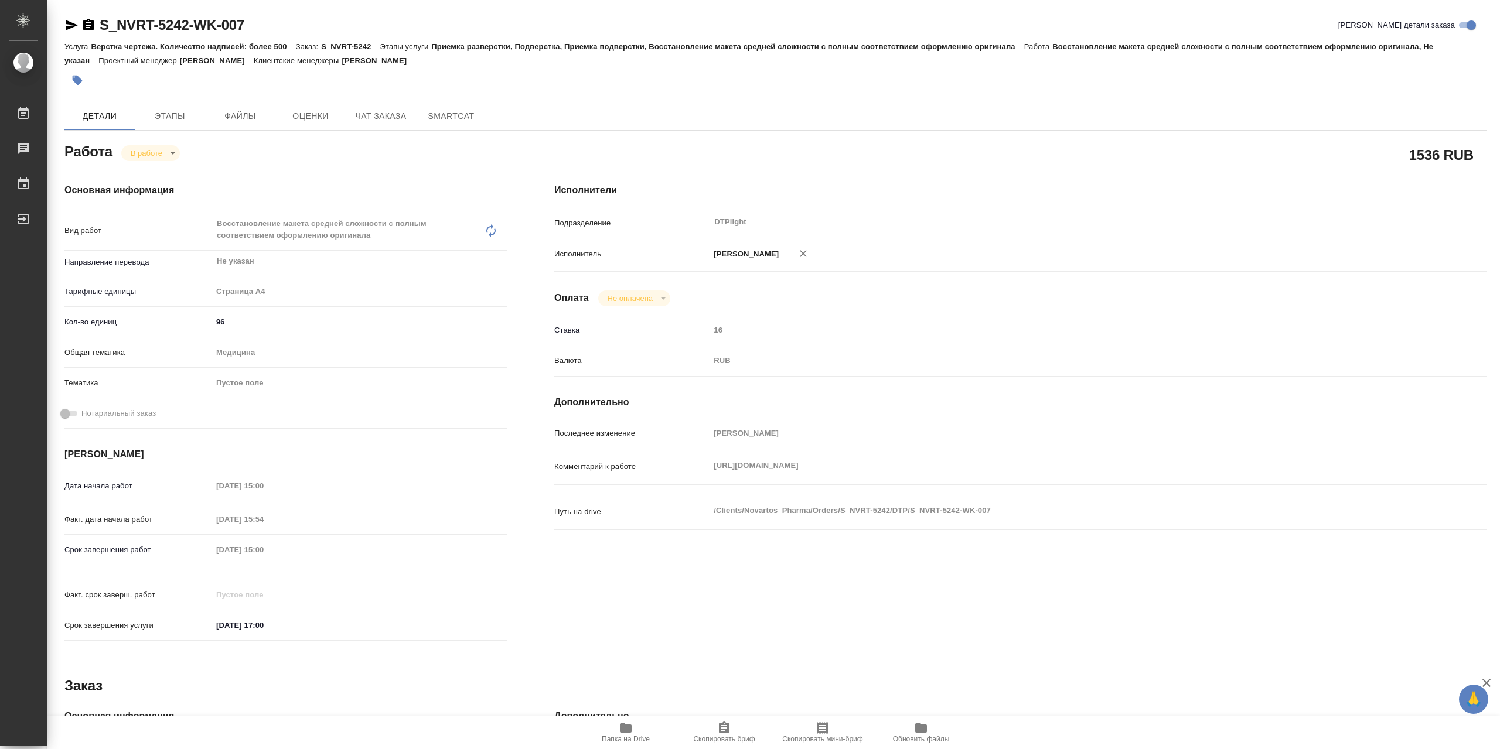
type textarea "x"
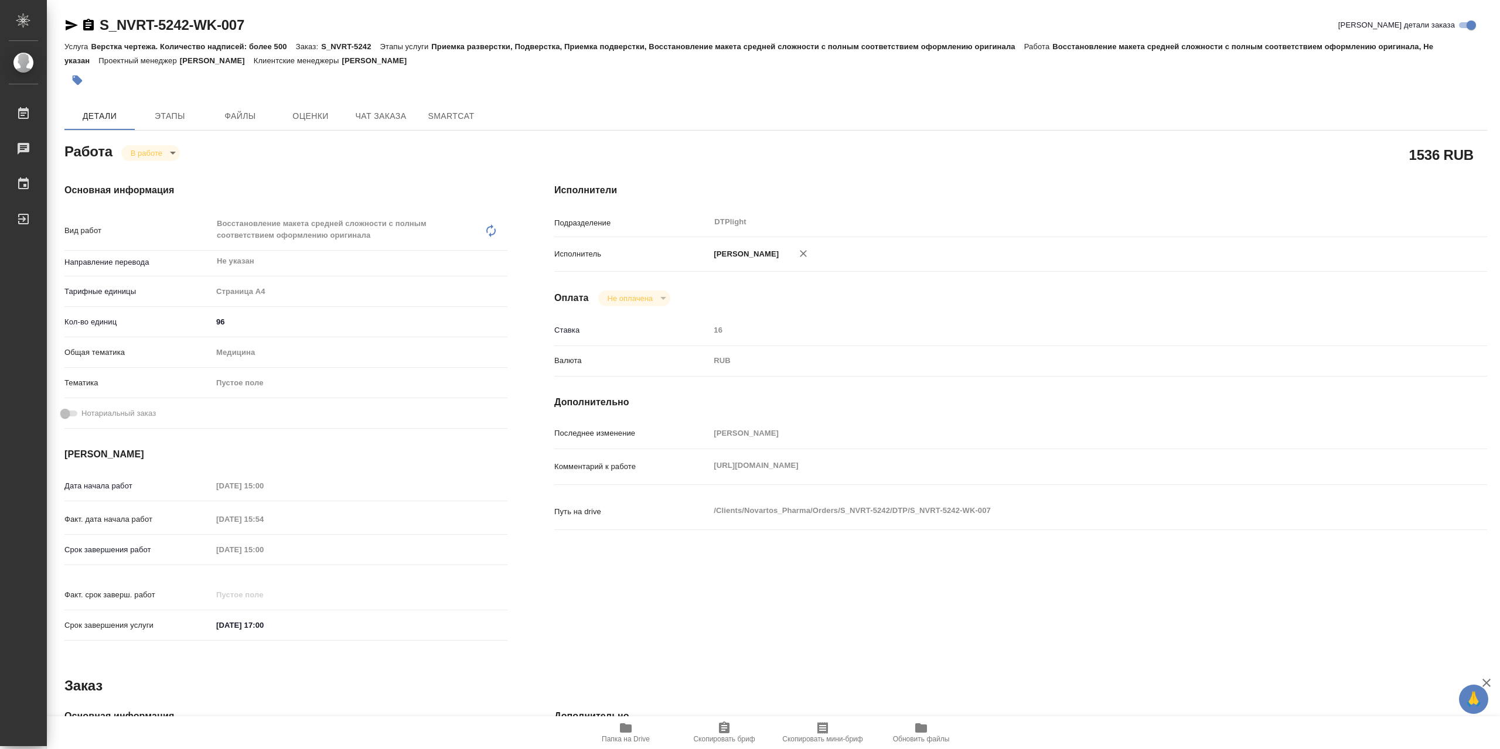
type textarea "x"
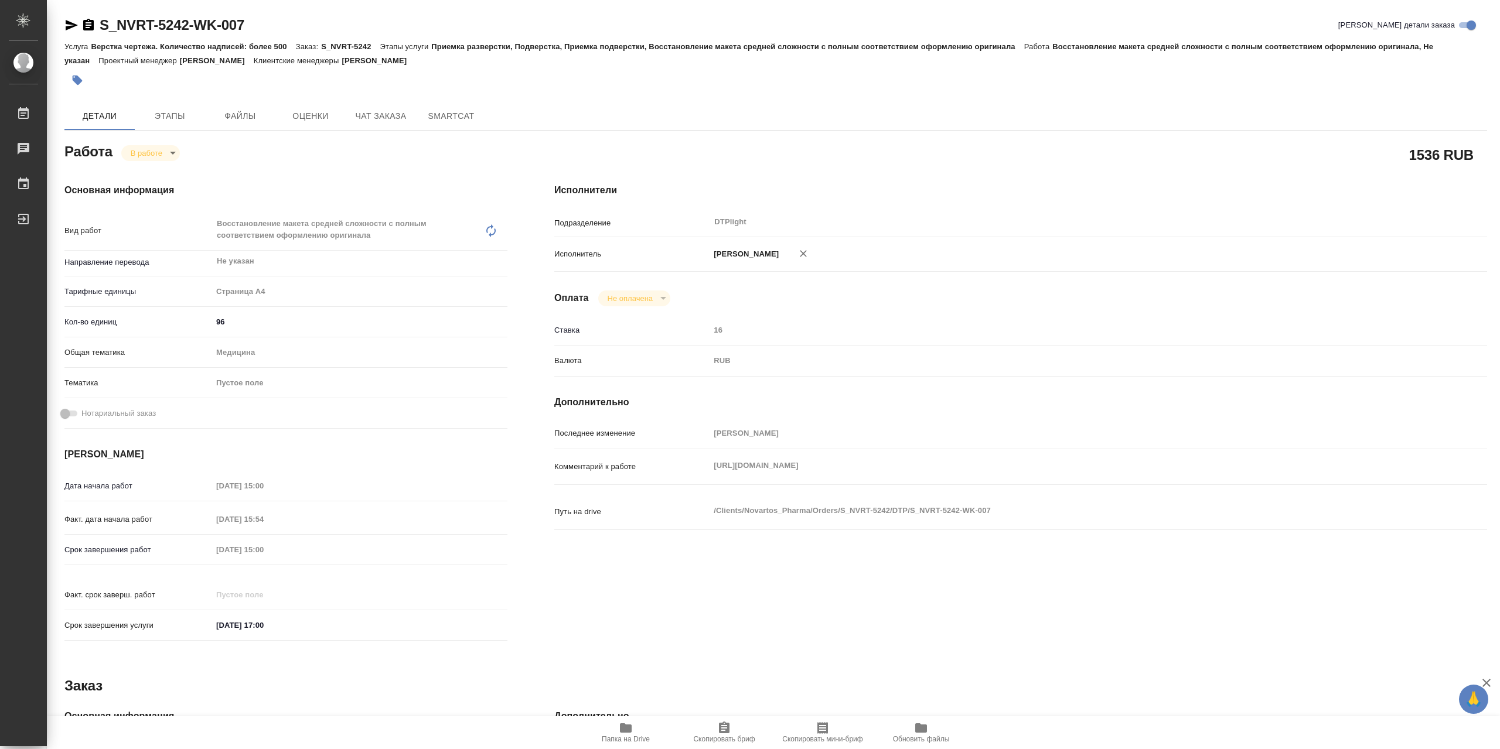
type textarea "x"
click at [71, 22] on icon "button" at bounding box center [72, 25] width 12 height 11
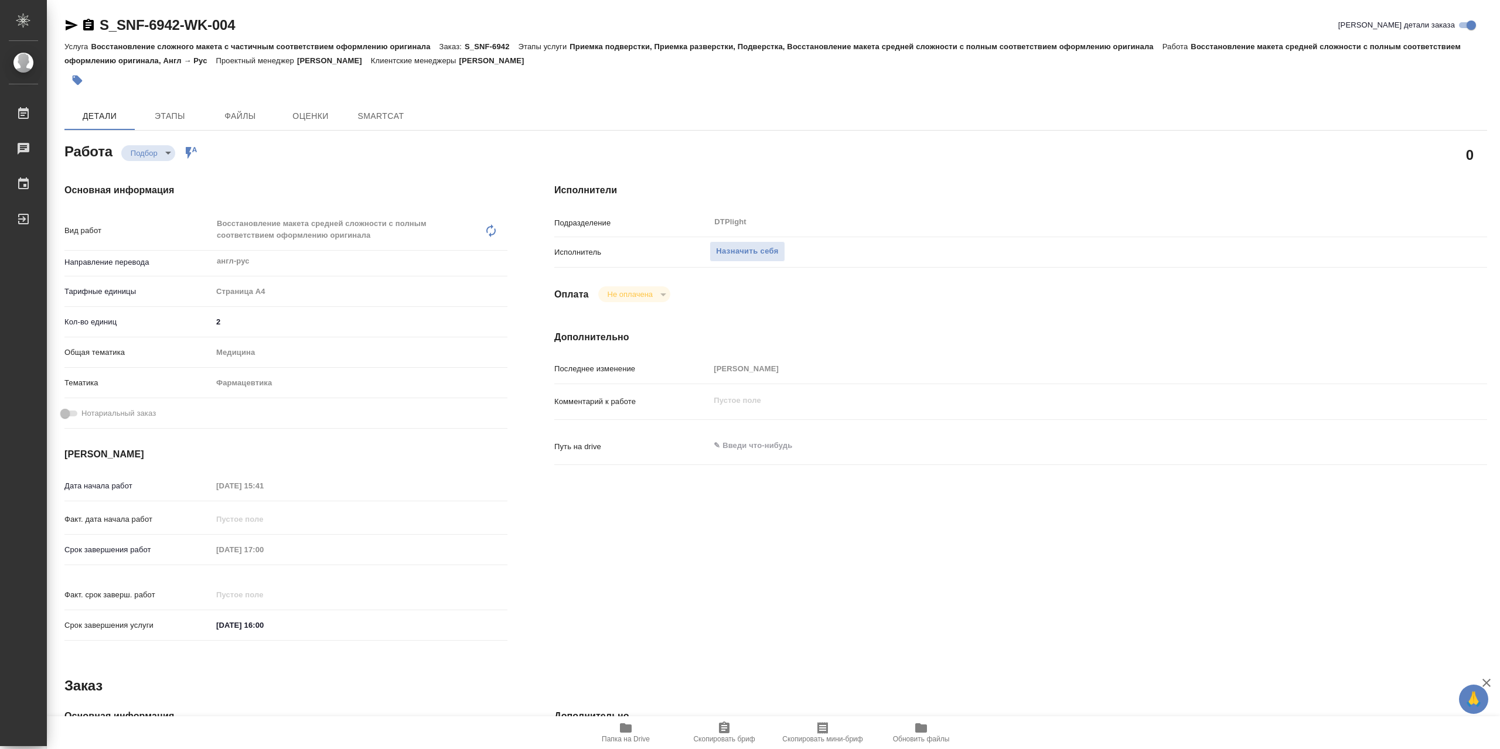
type textarea "x"
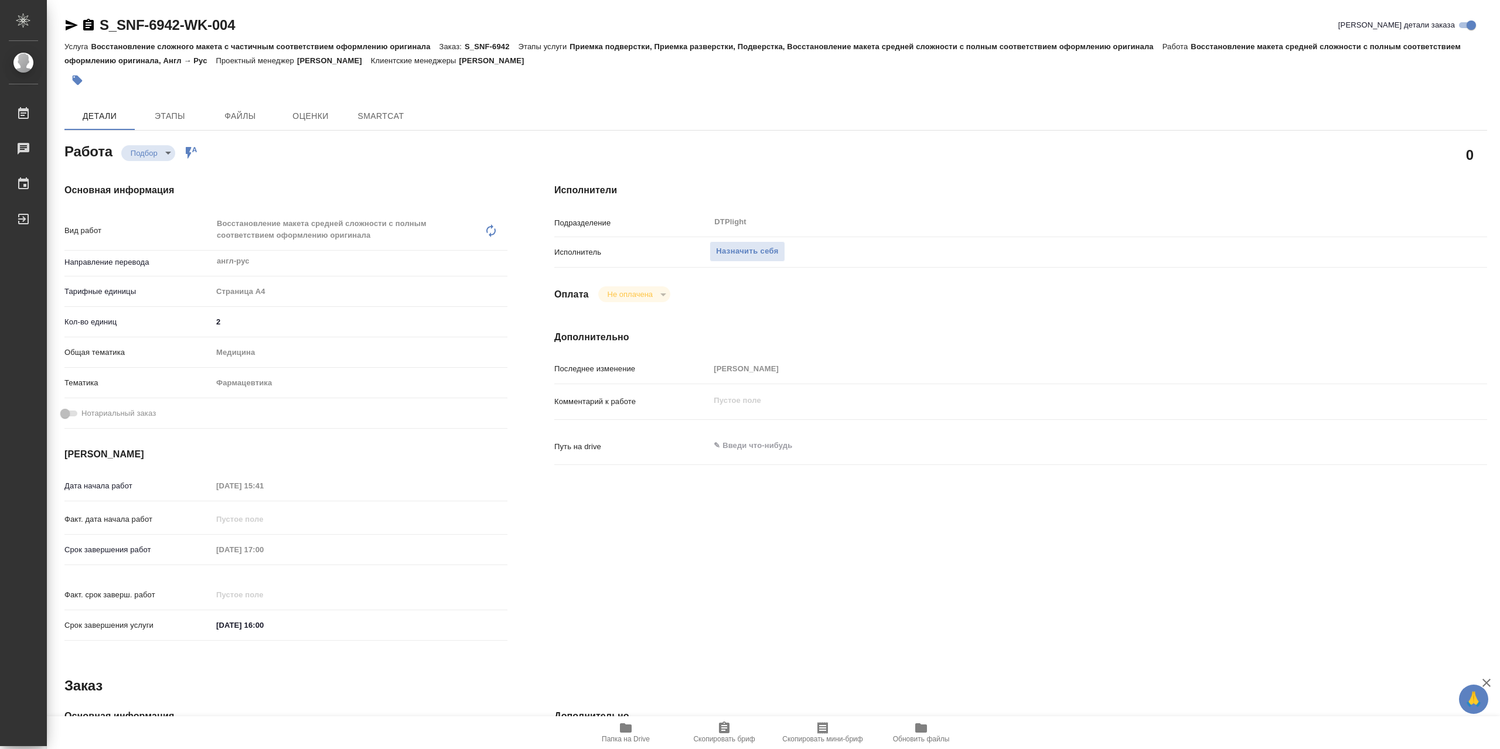
type textarea "x"
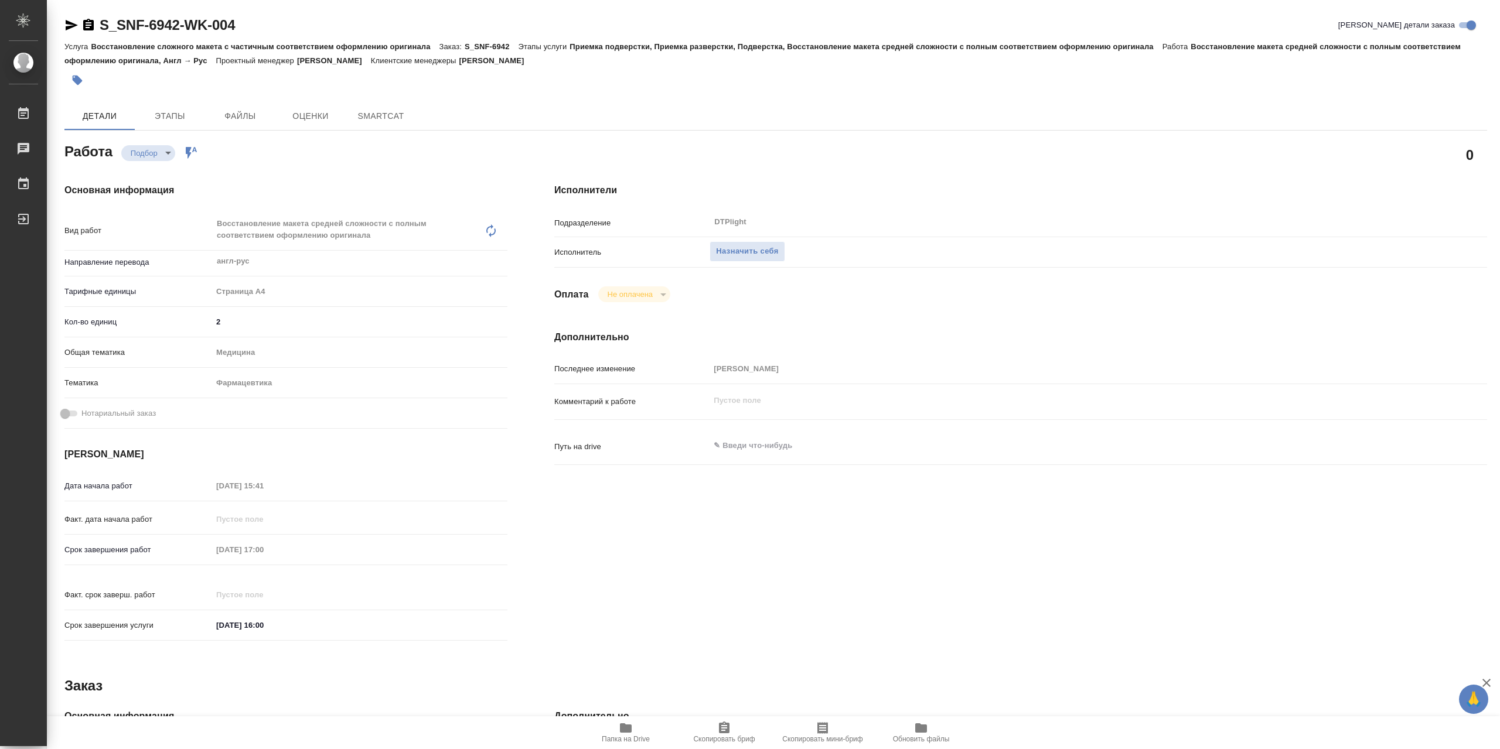
type textarea "x"
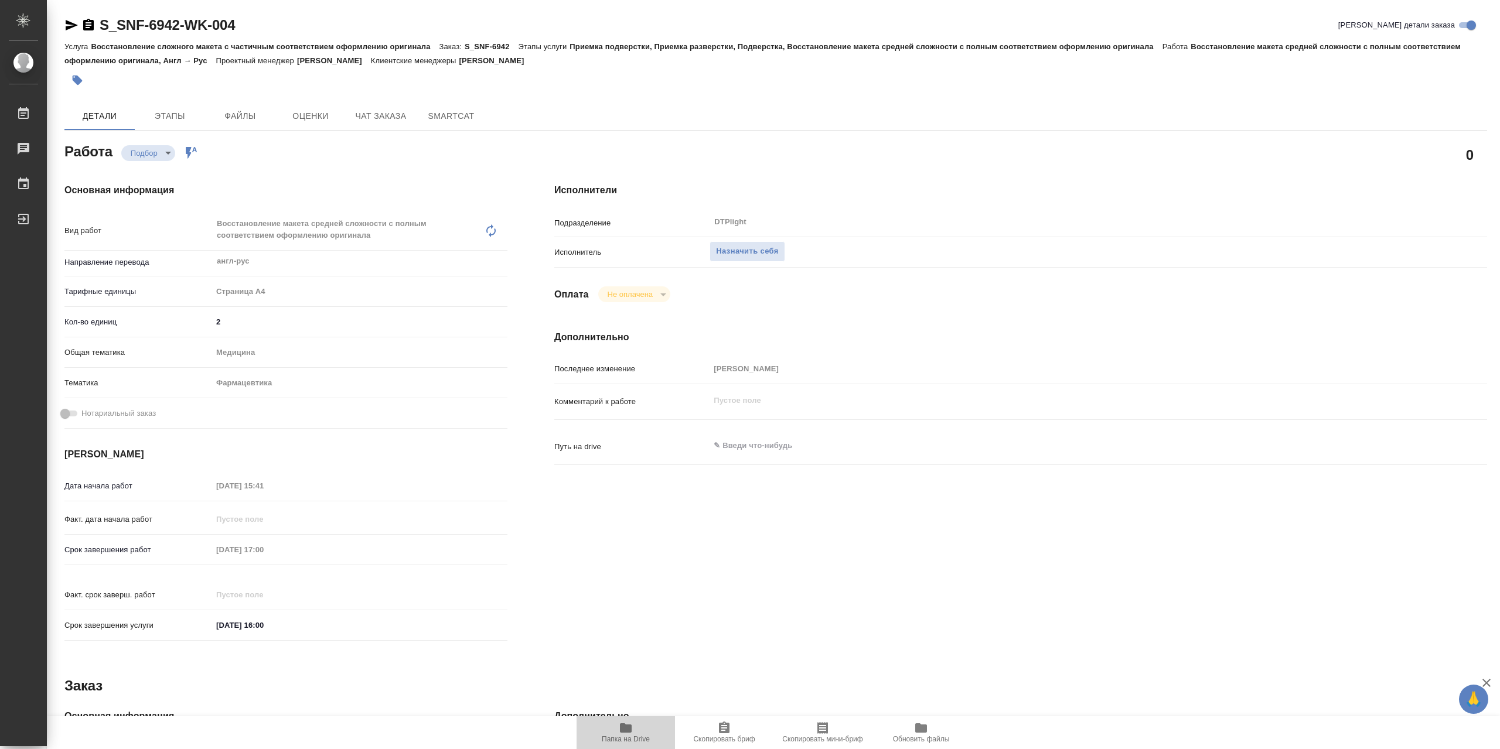
click at [628, 726] on icon "button" at bounding box center [626, 728] width 12 height 9
type textarea "x"
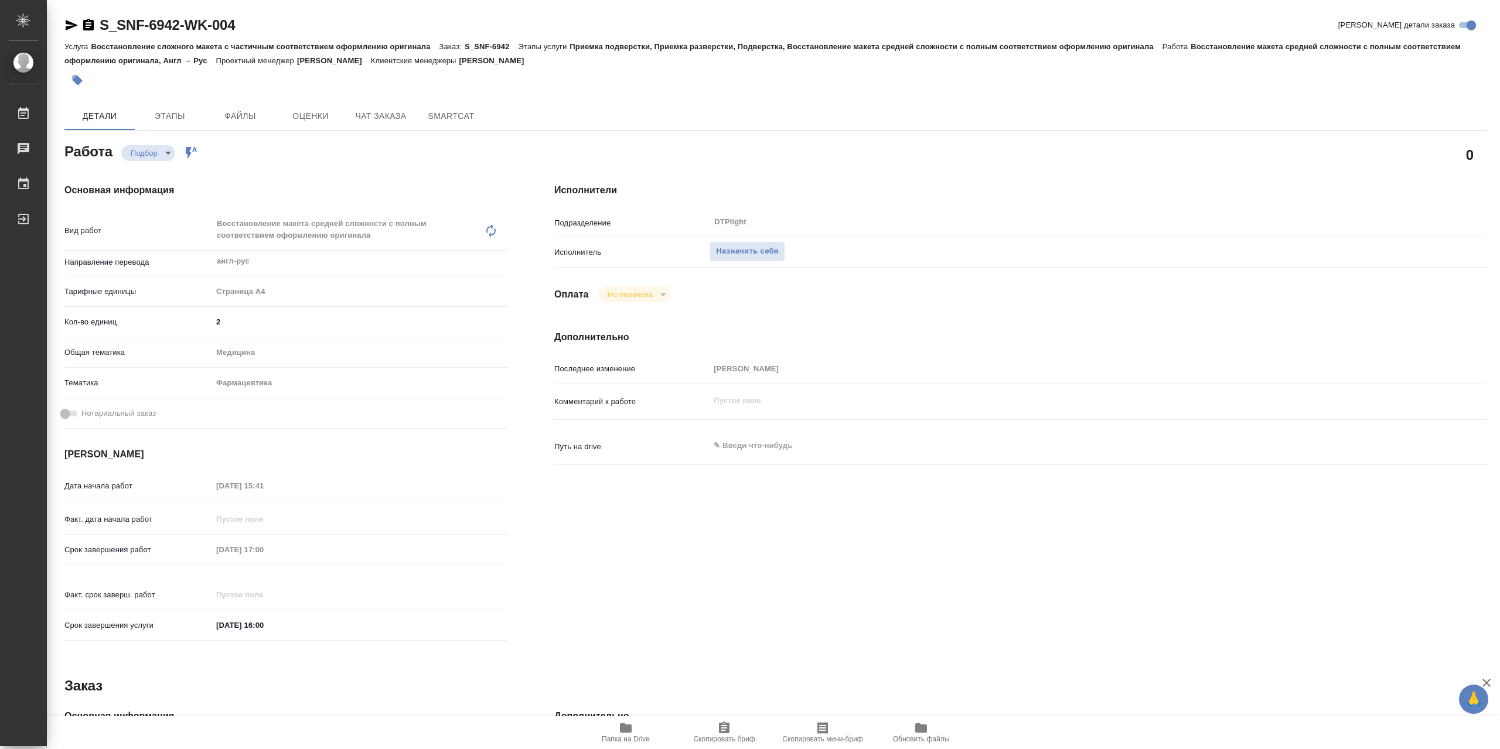
type textarea "x"
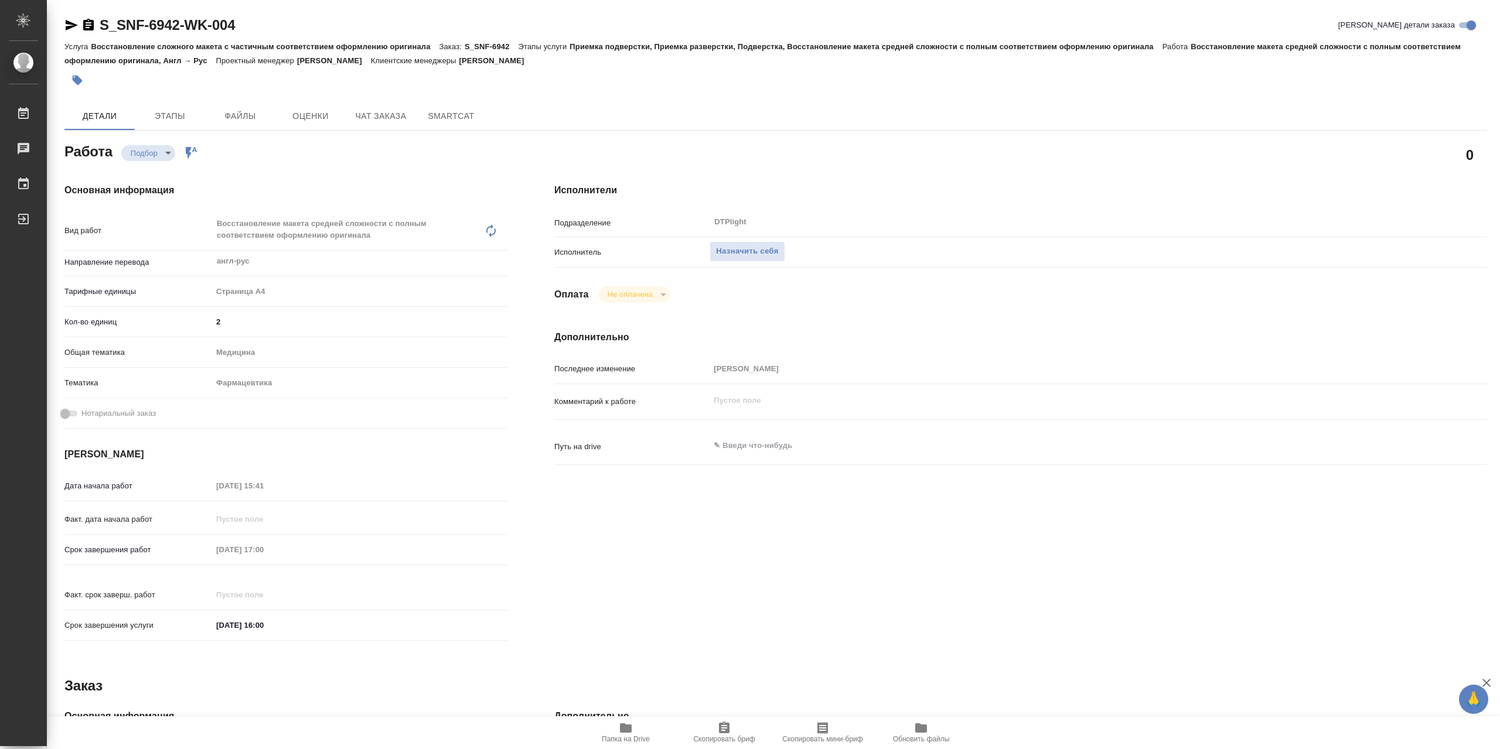
type textarea "x"
drag, startPoint x: 769, startPoint y: 264, endPoint x: 432, endPoint y: 240, distance: 338.3
click at [769, 262] on button "Назначить себя" at bounding box center [746, 251] width 75 height 21
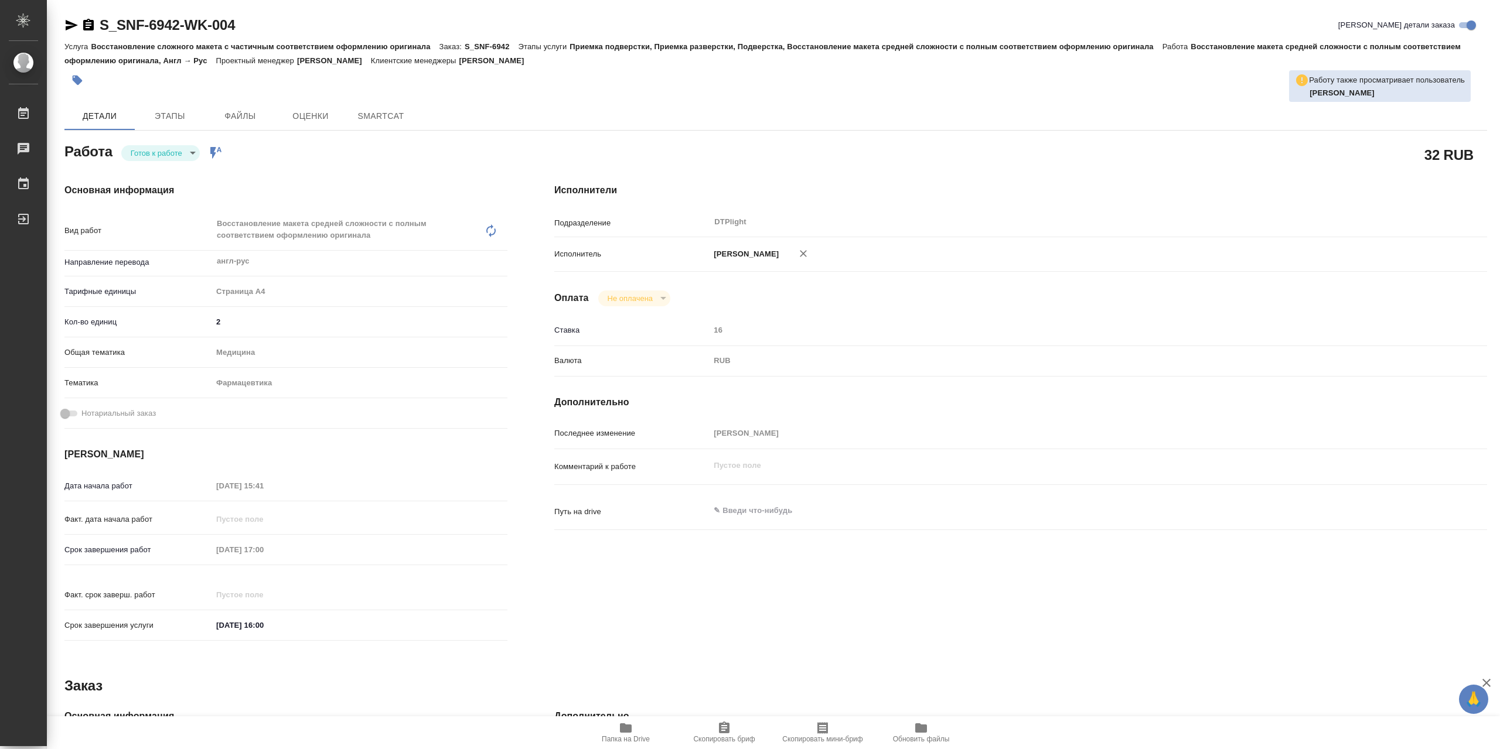
type textarea "x"
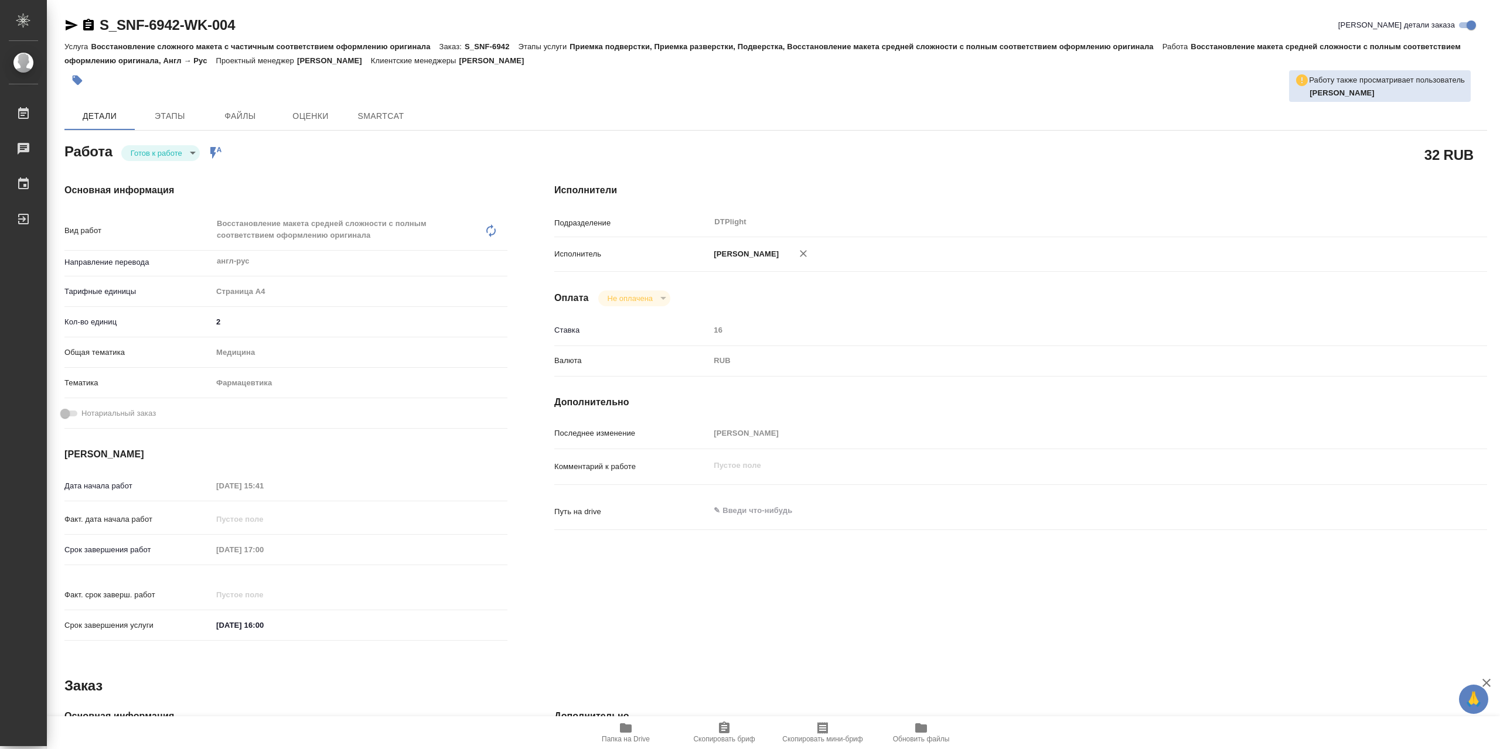
type textarea "x"
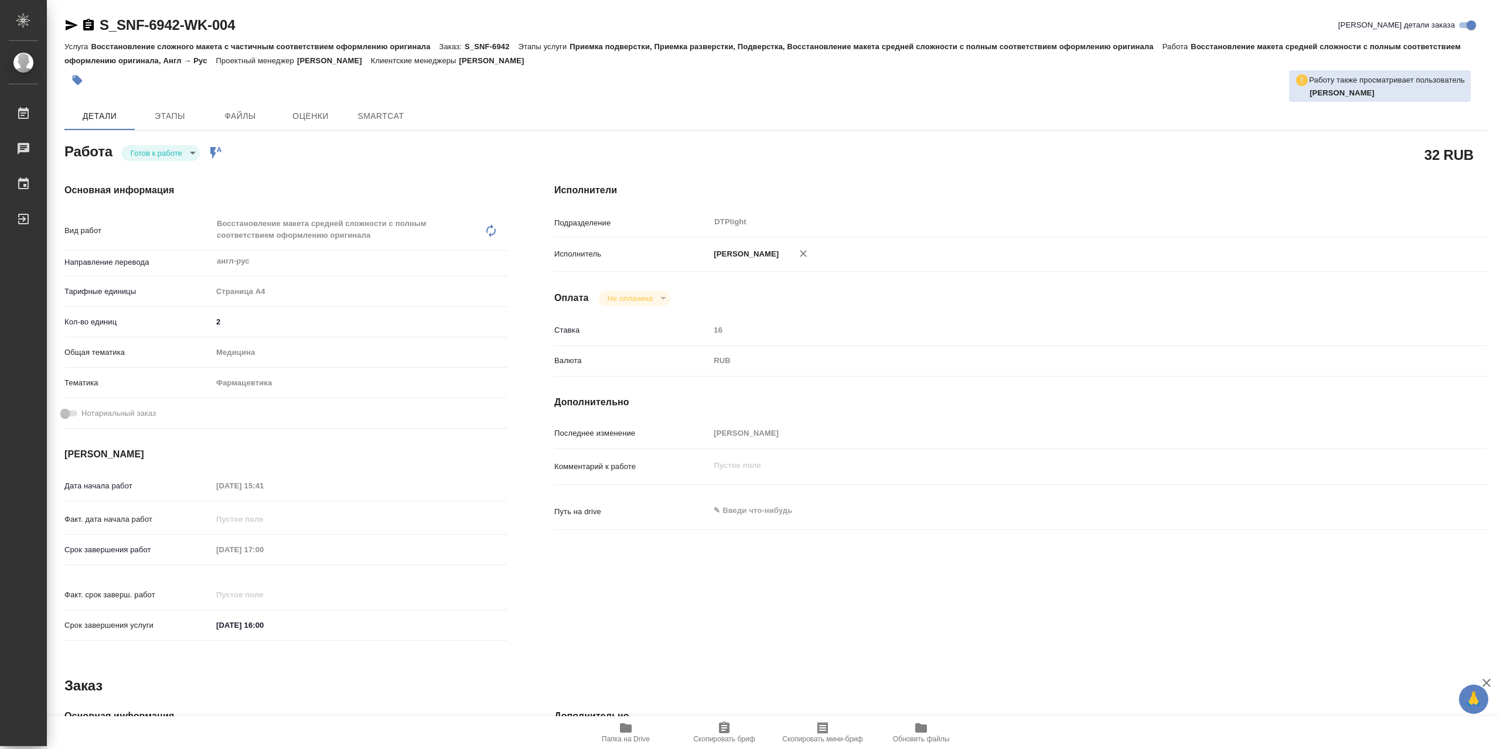
type textarea "x"
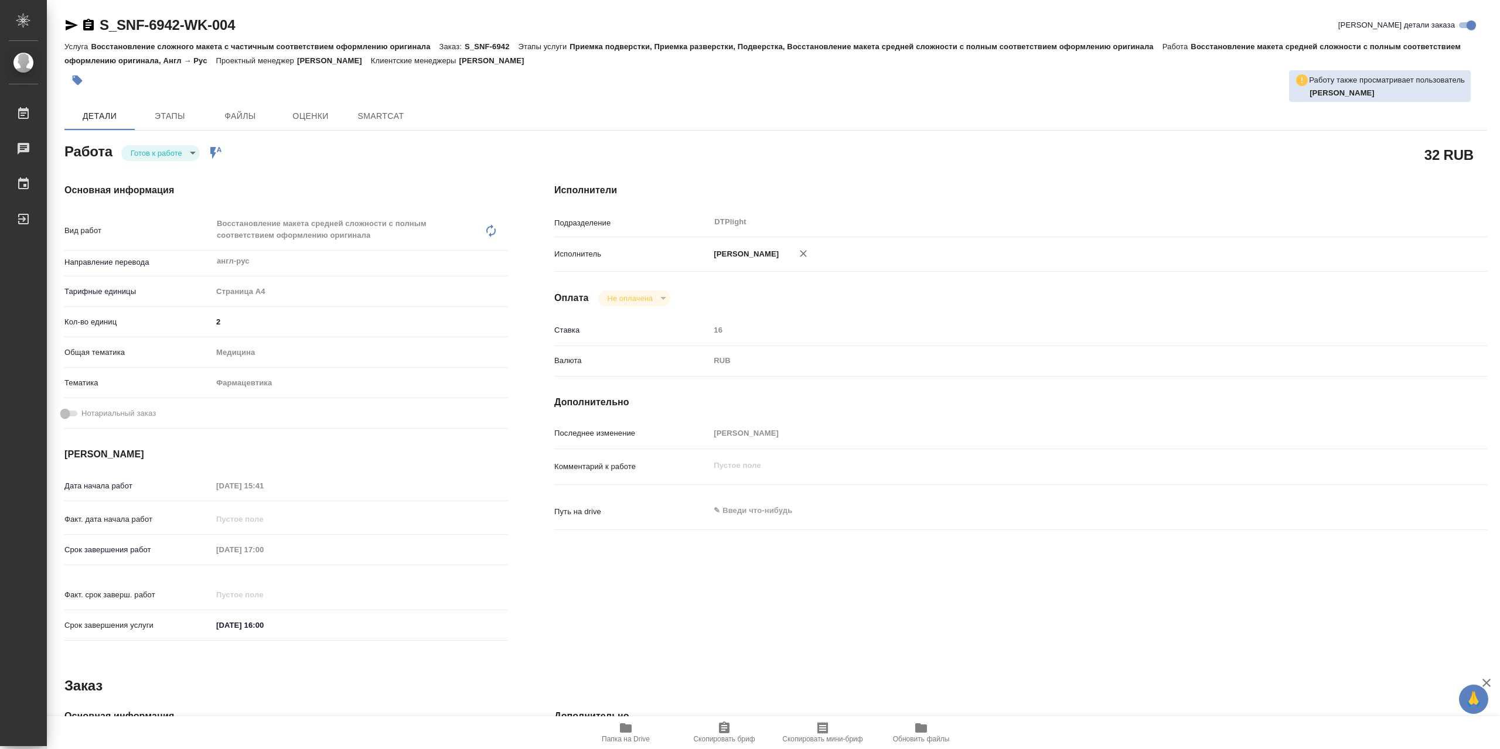
click at [155, 155] on body "🙏 .cls-1 fill:#fff; AWATERA Сархатов [PERSON_NAME] Работы Чаты График Выйти S_S…" at bounding box center [750, 374] width 1500 height 749
type textarea "x"
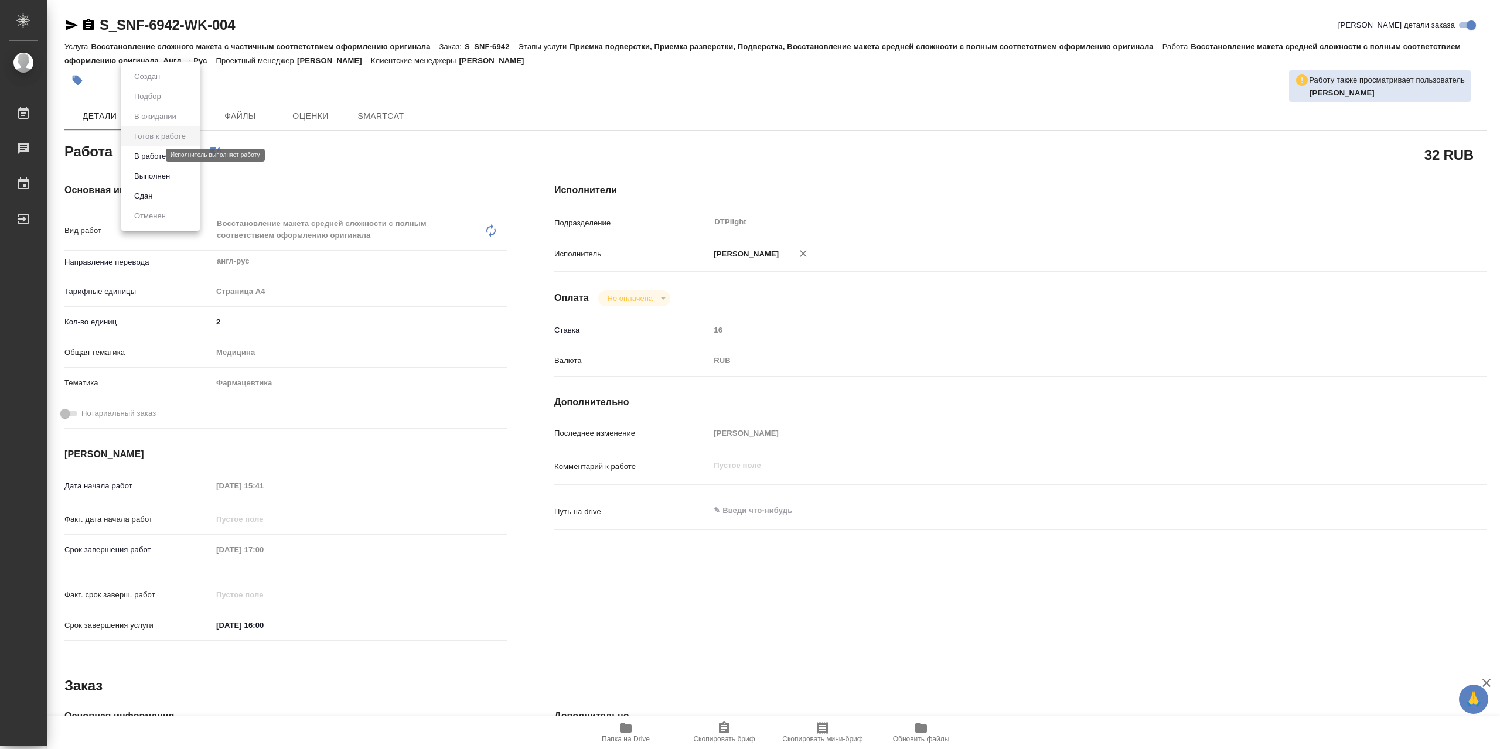
type textarea "x"
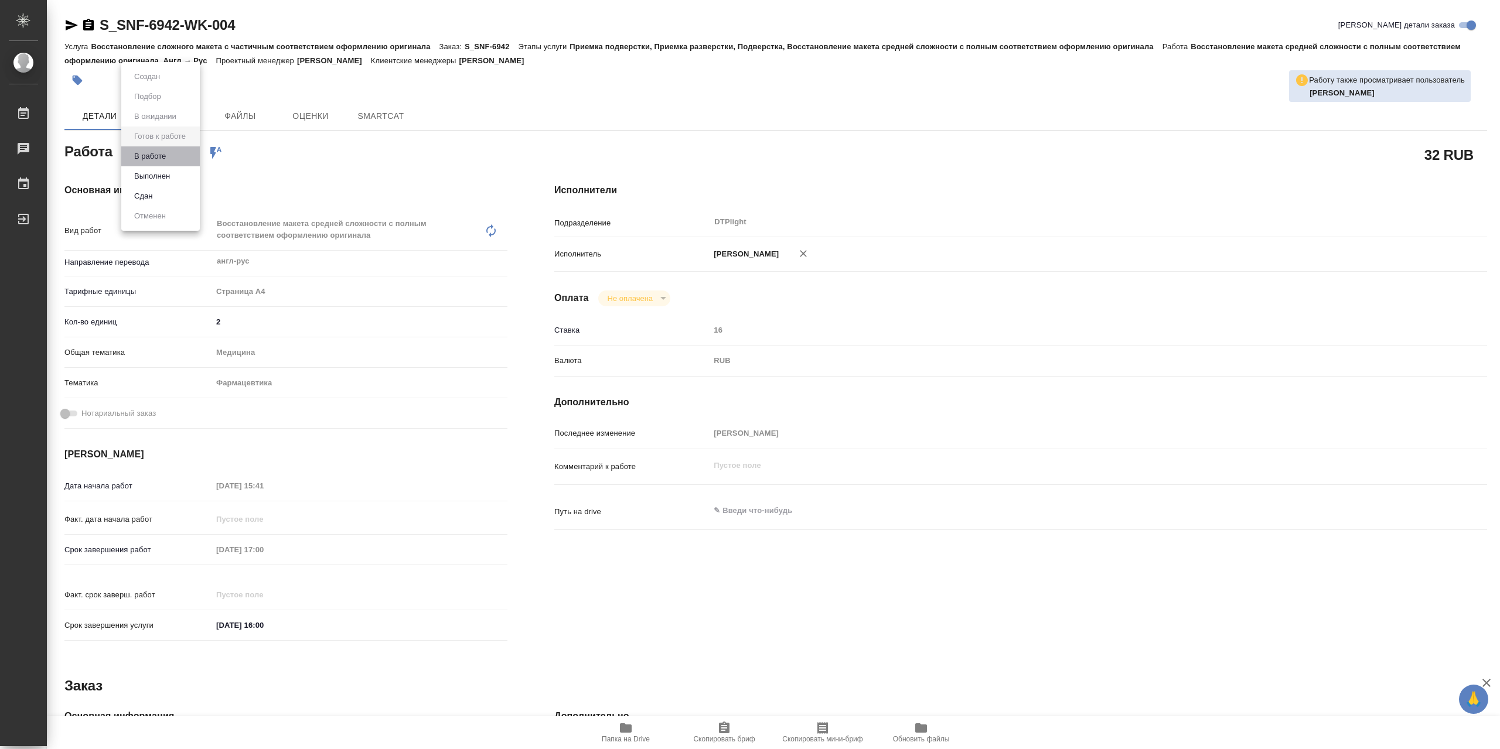
type textarea "x"
click at [175, 159] on li "В работе" at bounding box center [160, 156] width 79 height 20
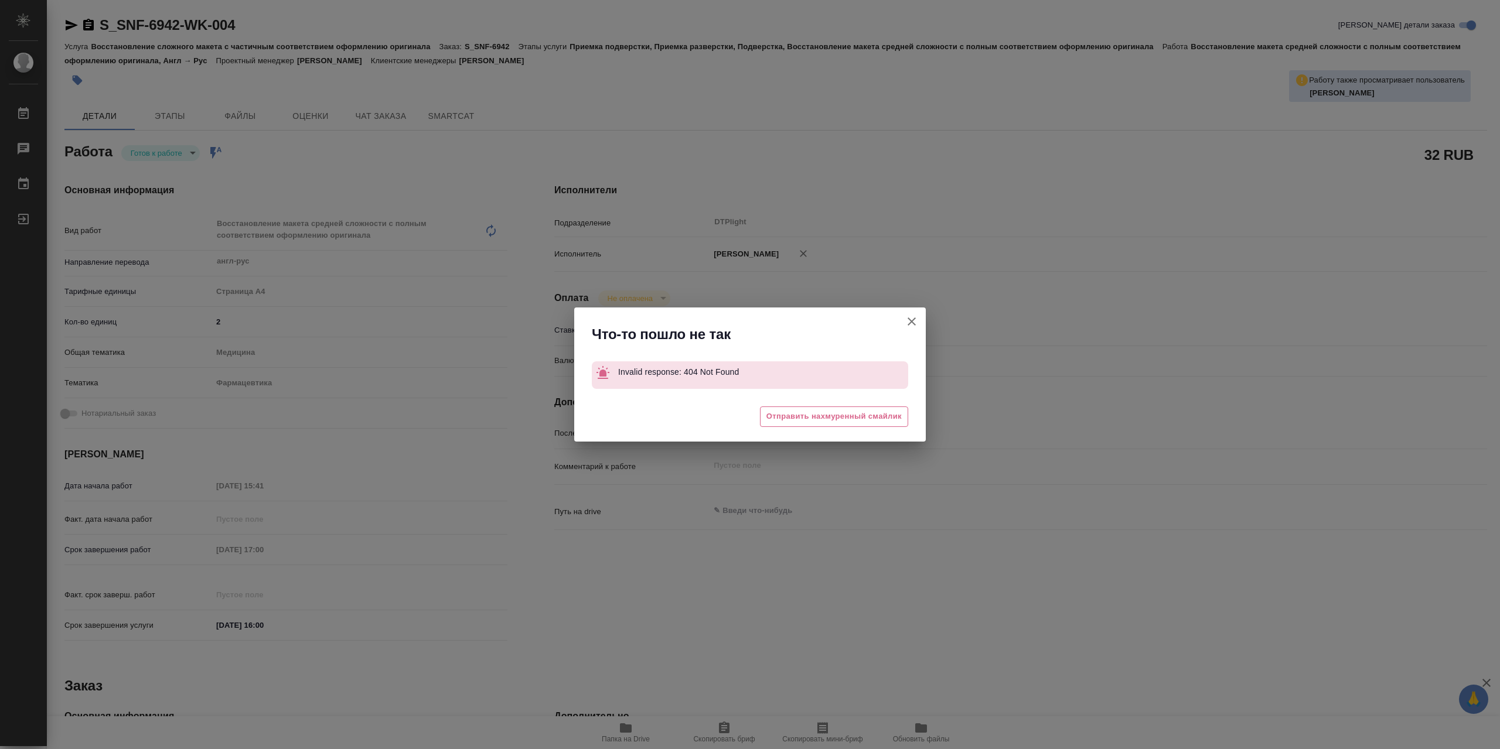
type textarea "x"
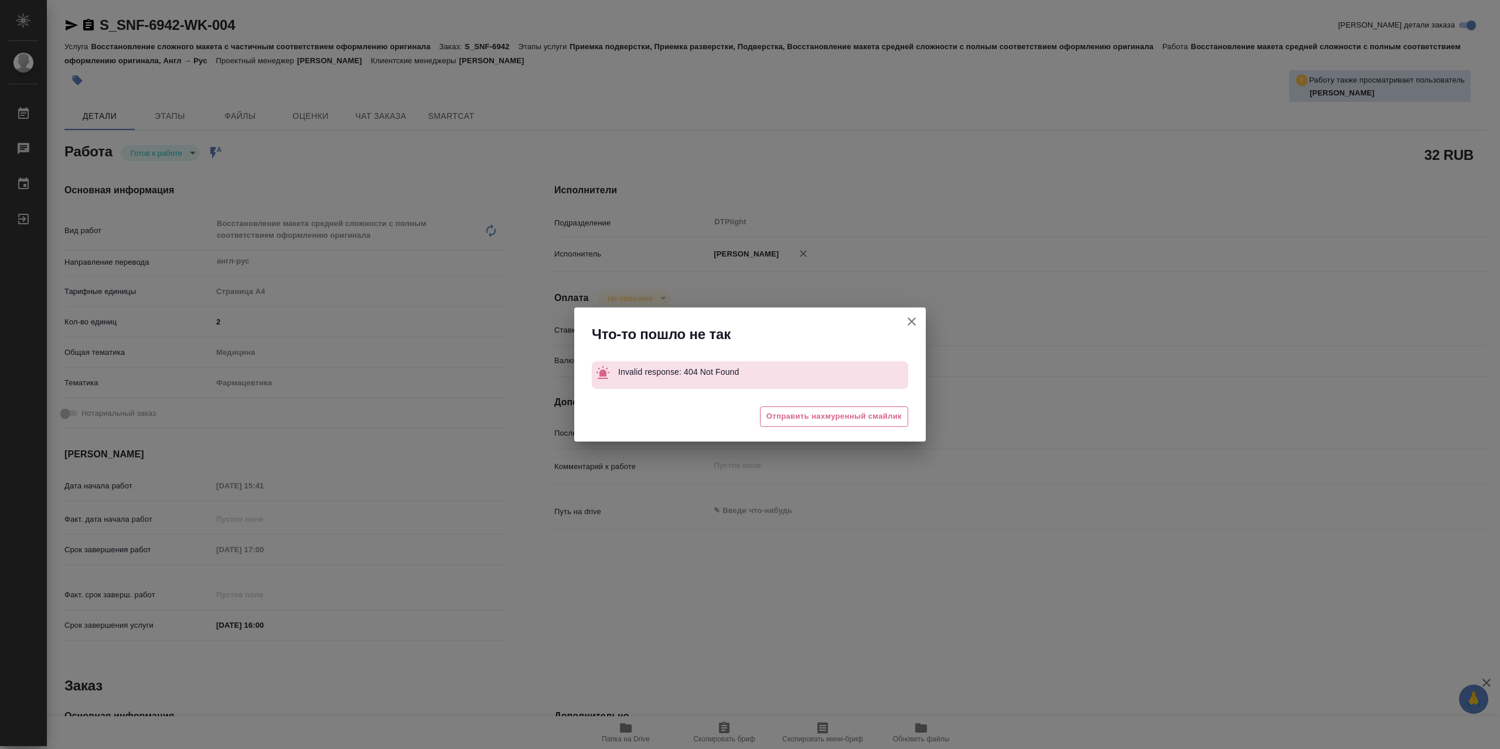
type textarea "x"
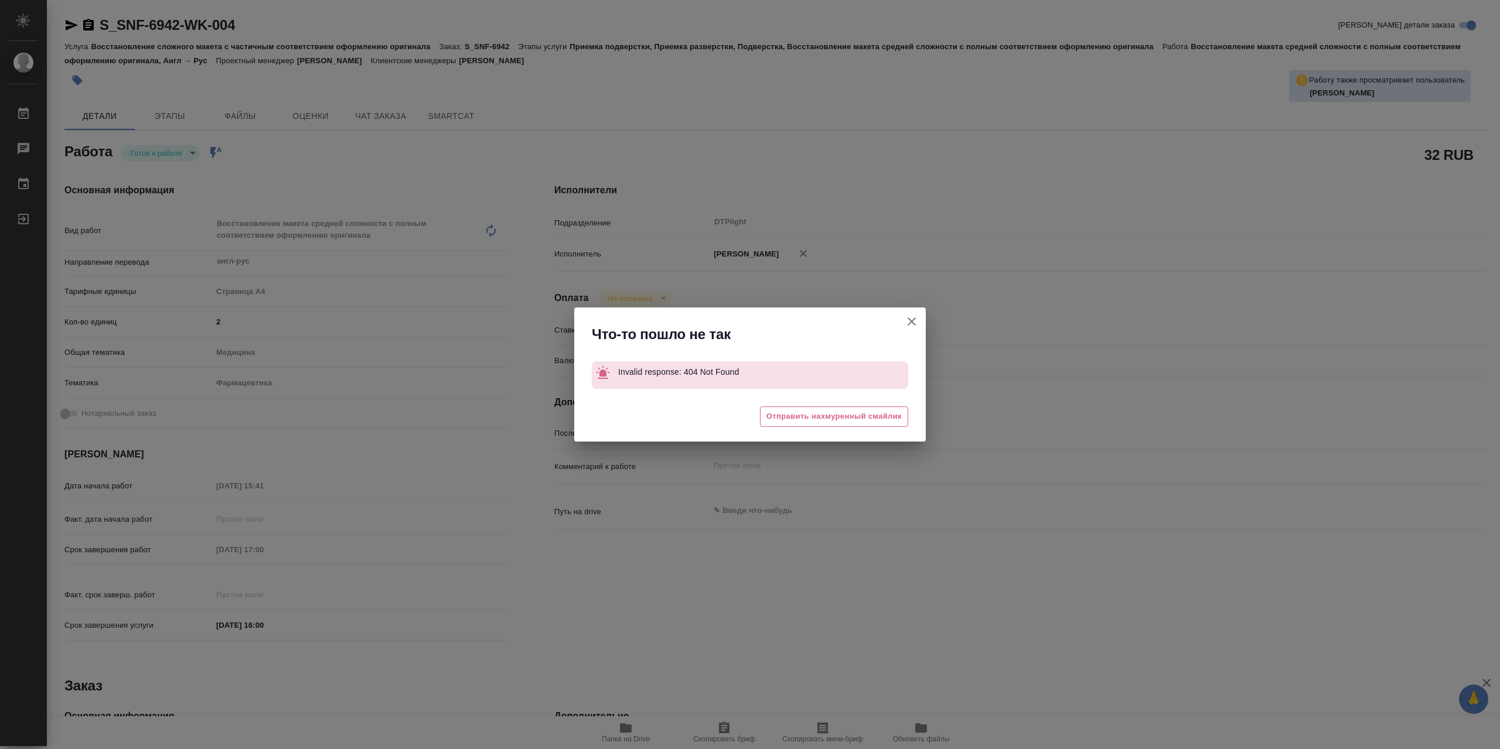
type textarea "x"
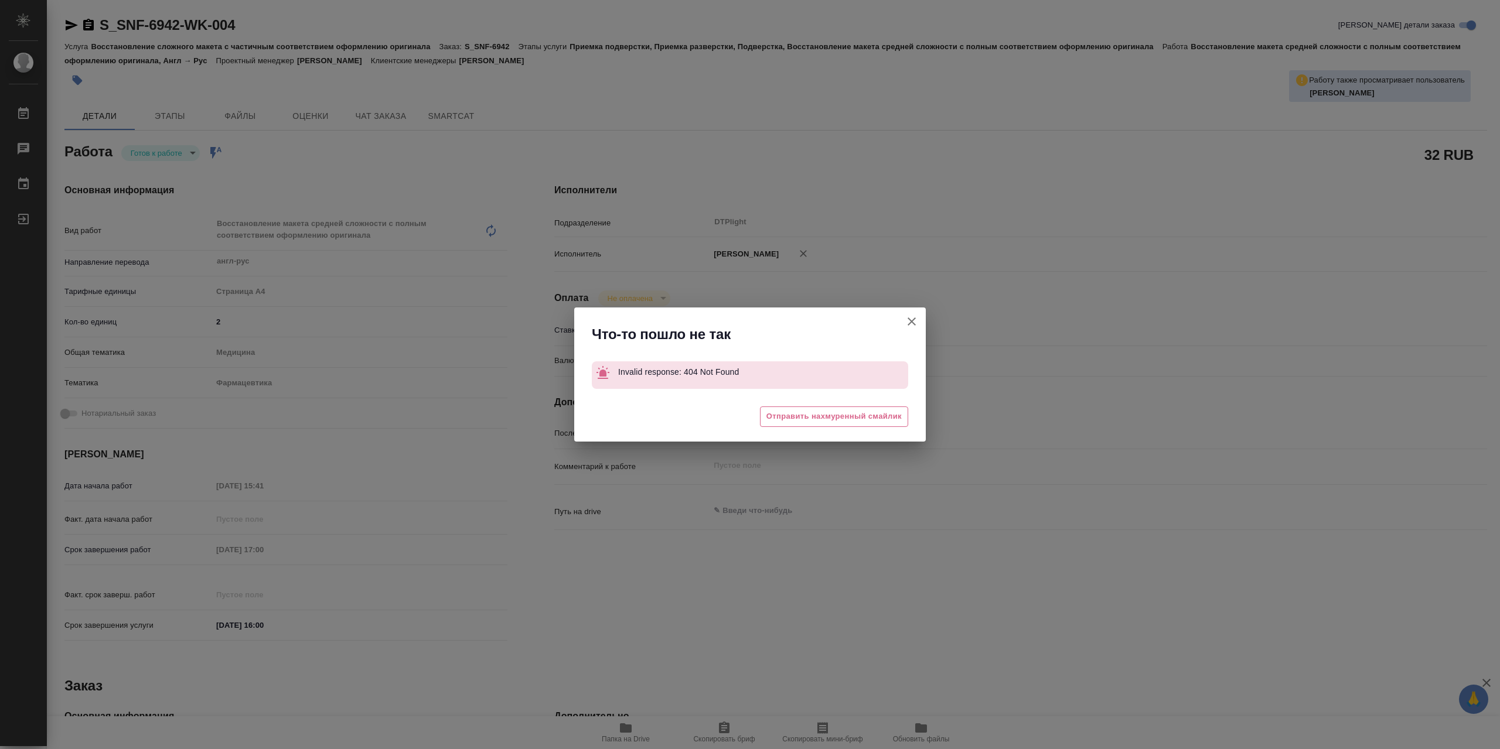
type textarea "x"
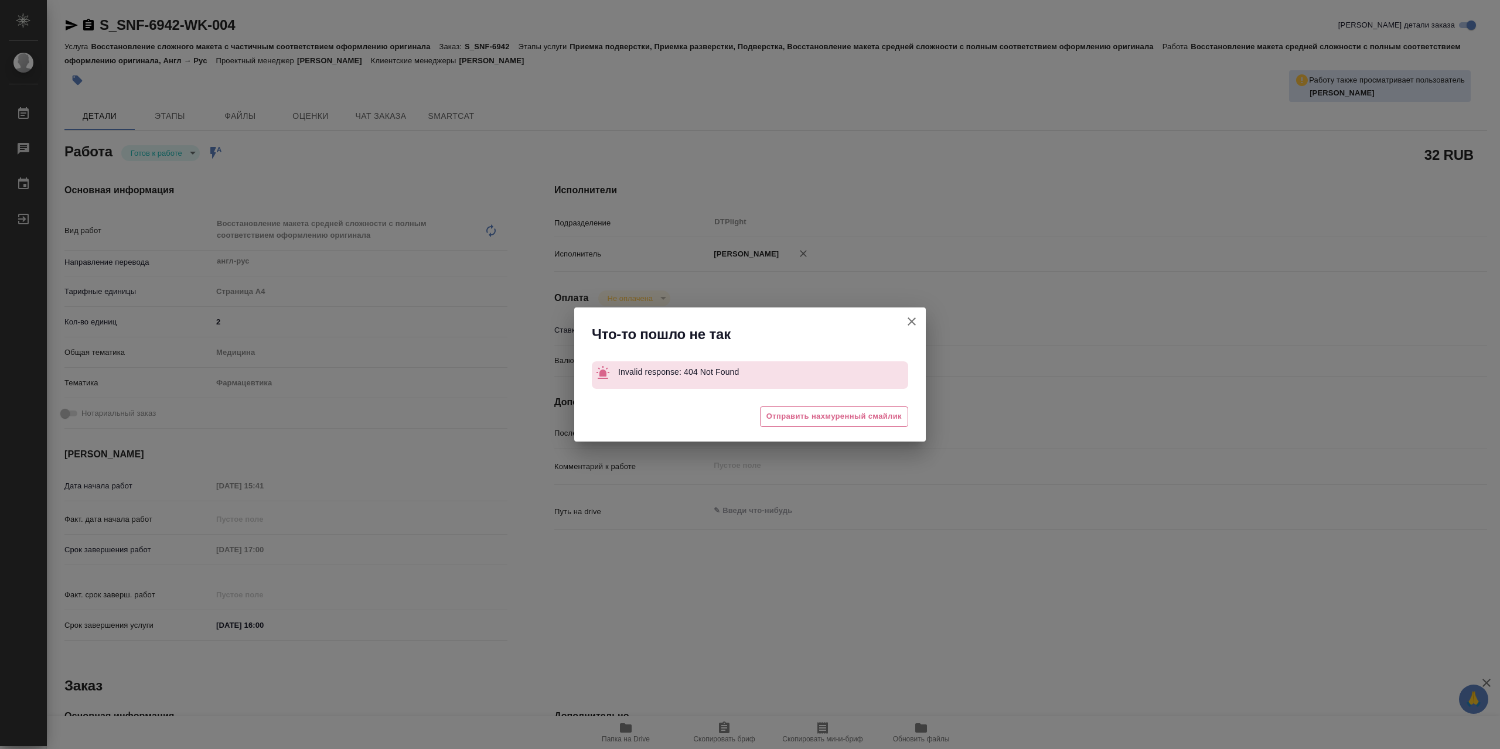
type textarea "x"
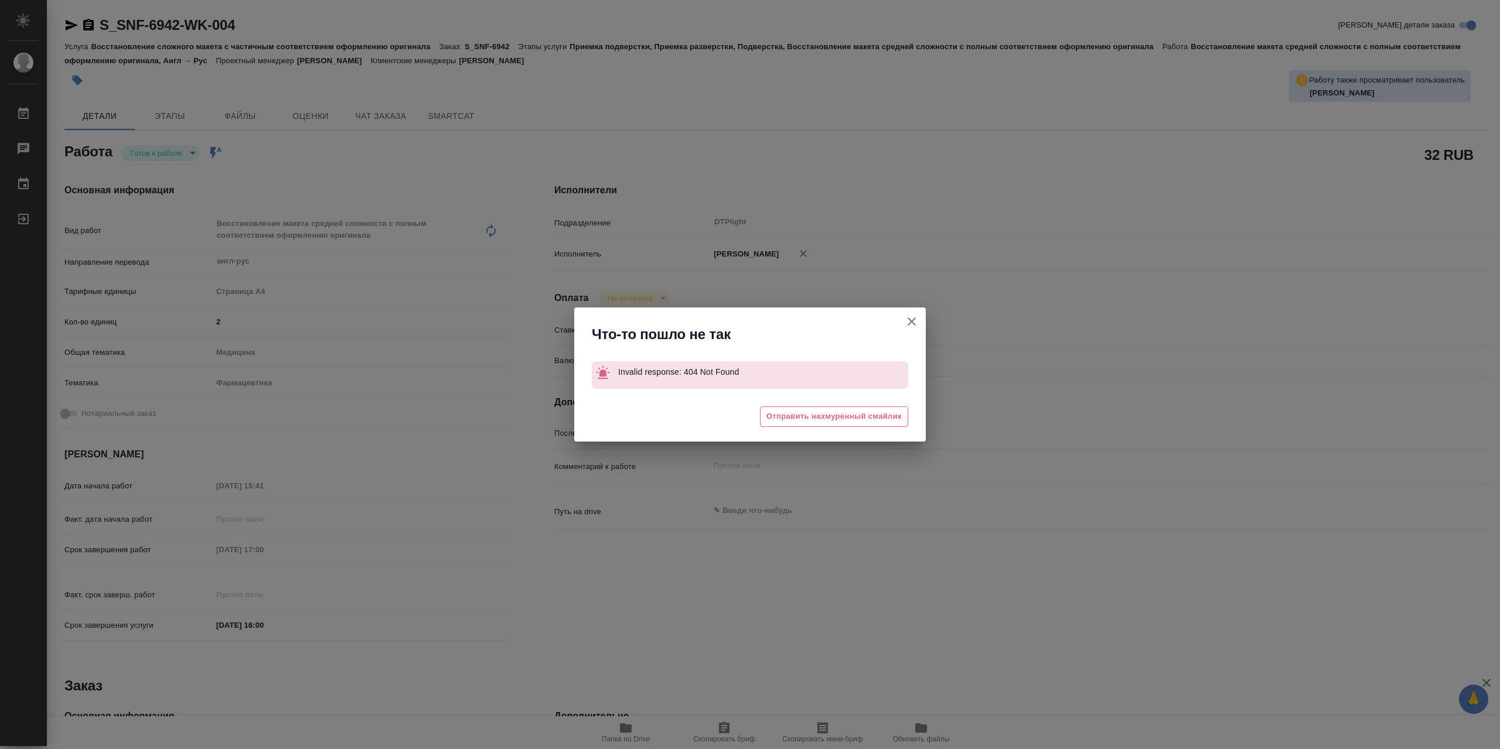
click at [915, 323] on icon "button" at bounding box center [912, 322] width 14 height 14
type textarea "x"
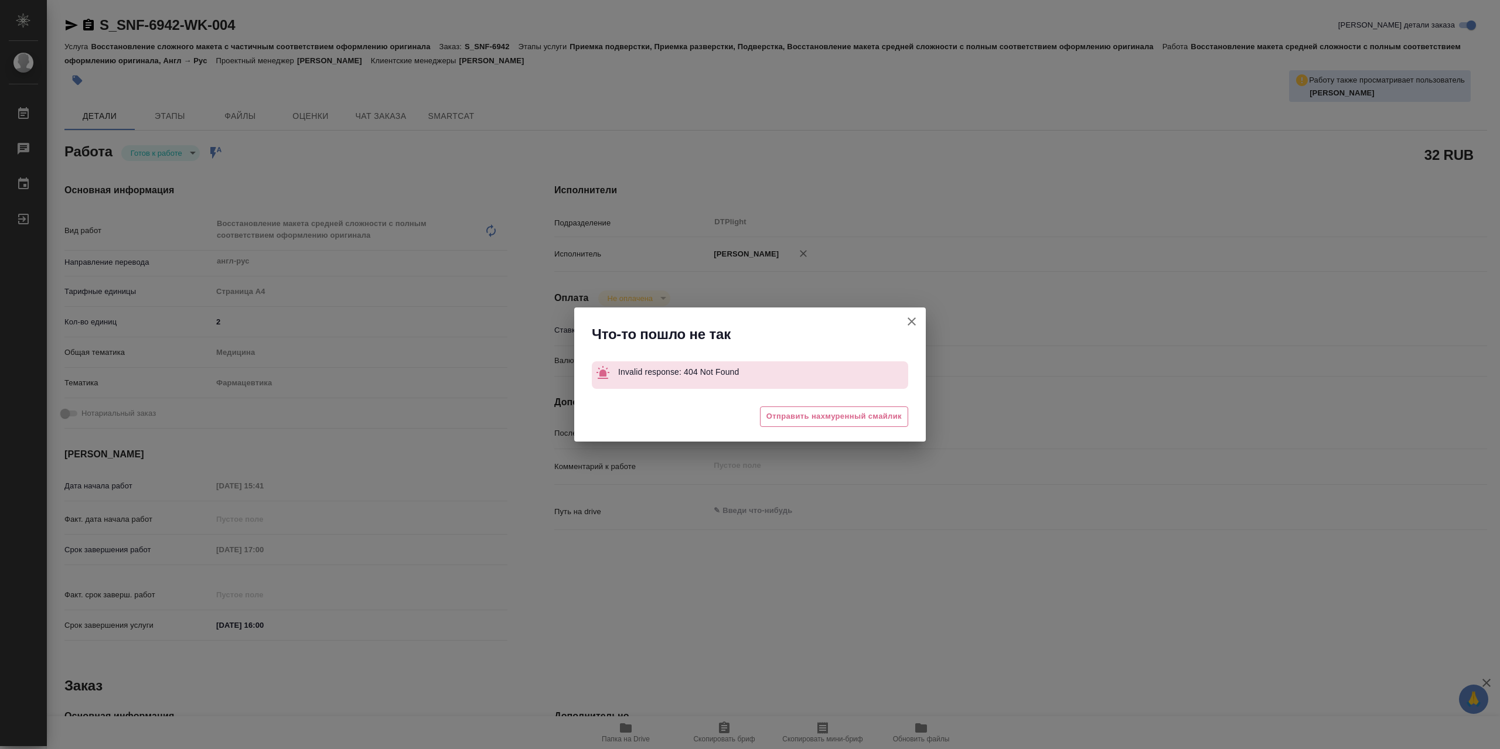
type textarea "x"
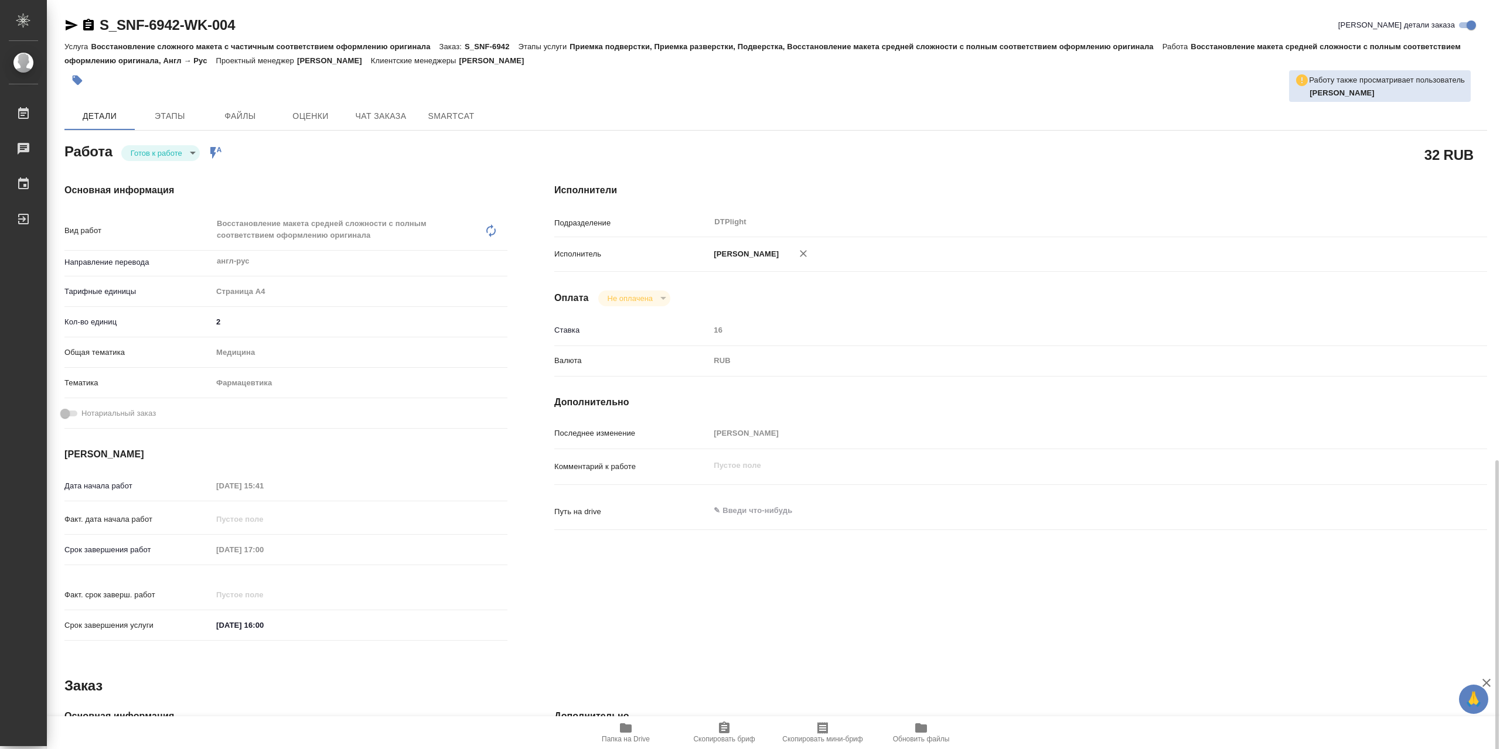
scroll to position [265, 0]
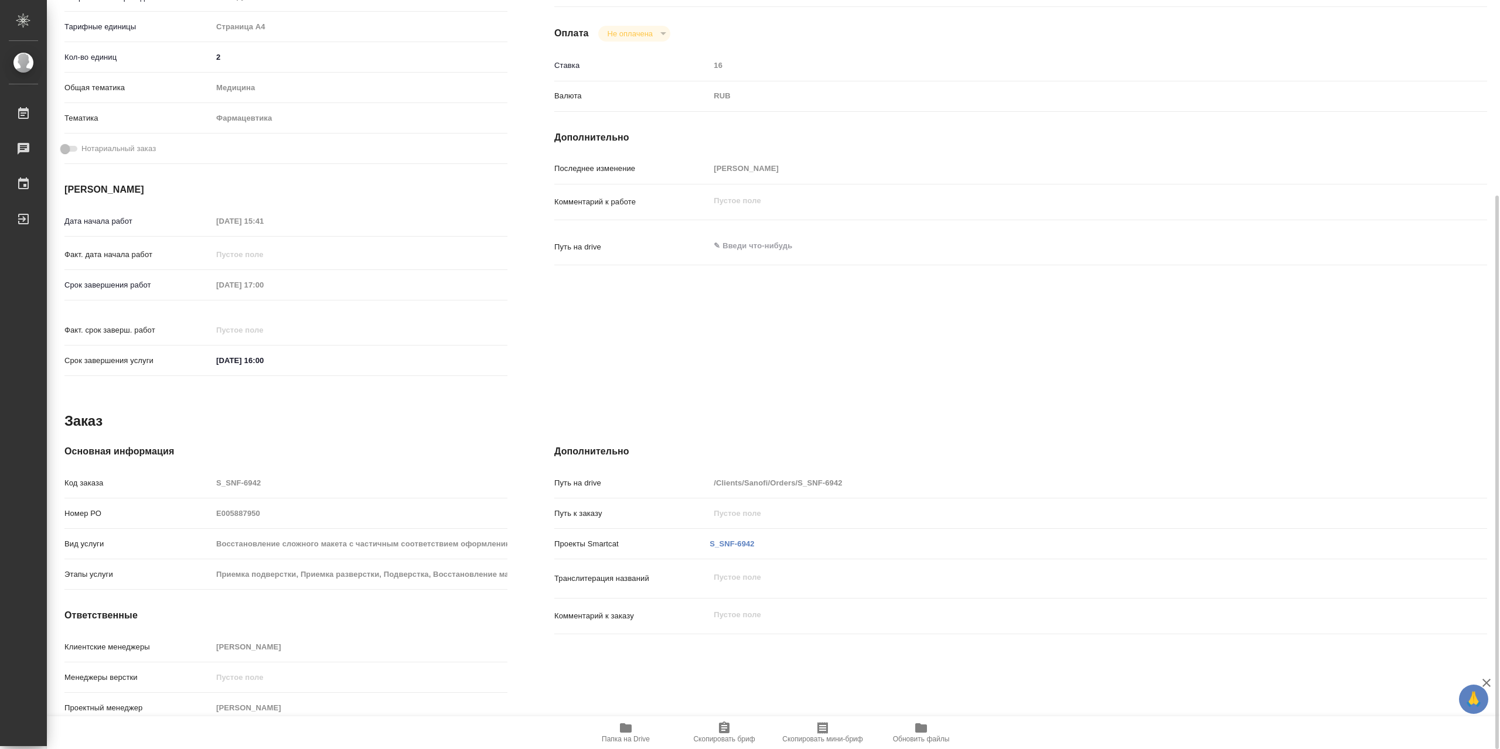
click at [652, 731] on span "Папка на Drive" at bounding box center [626, 732] width 84 height 22
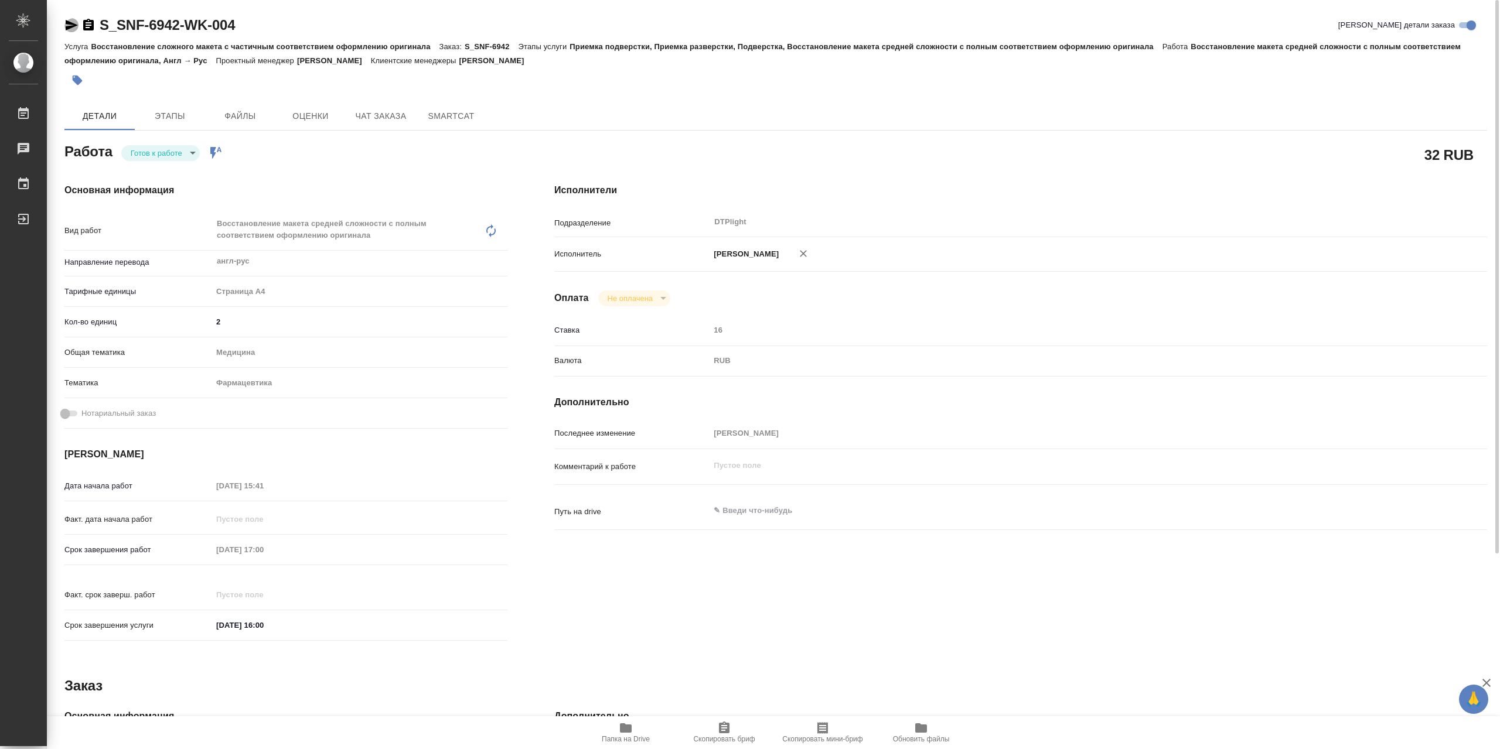
click at [77, 28] on icon "button" at bounding box center [71, 25] width 14 height 14
